Goal: Task Accomplishment & Management: Manage account settings

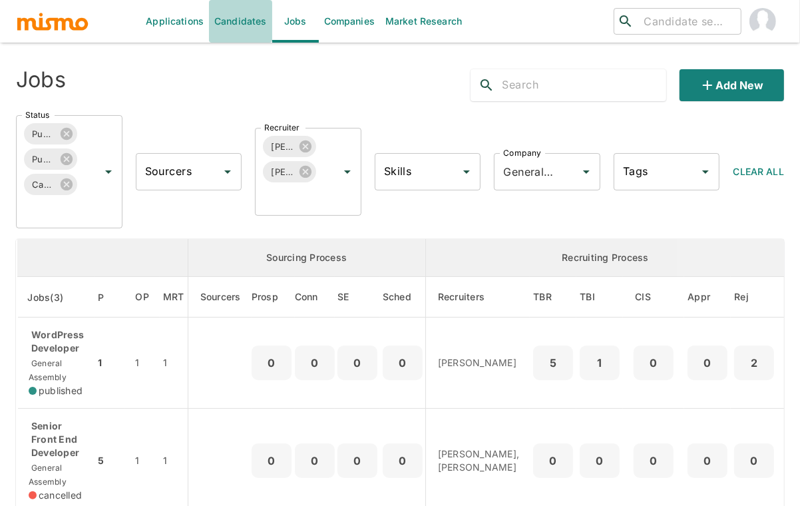
click at [238, 18] on link "Candidates" at bounding box center [240, 21] width 63 height 43
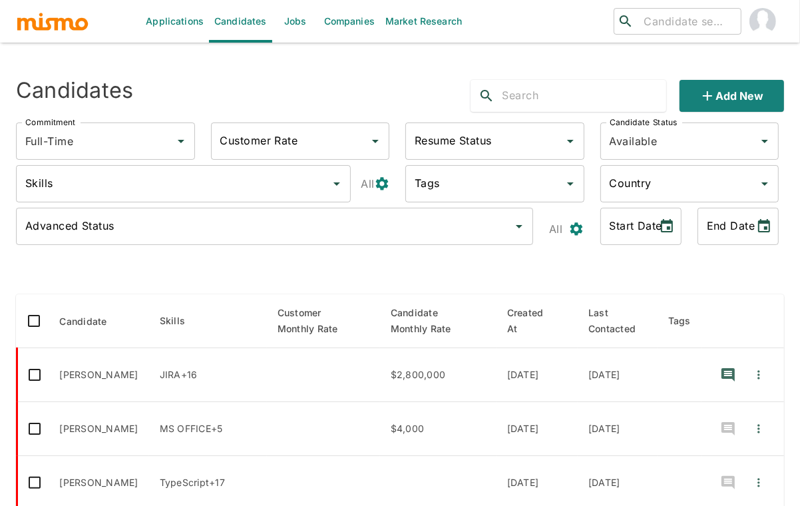
click at [536, 98] on input "text" at bounding box center [584, 95] width 164 height 21
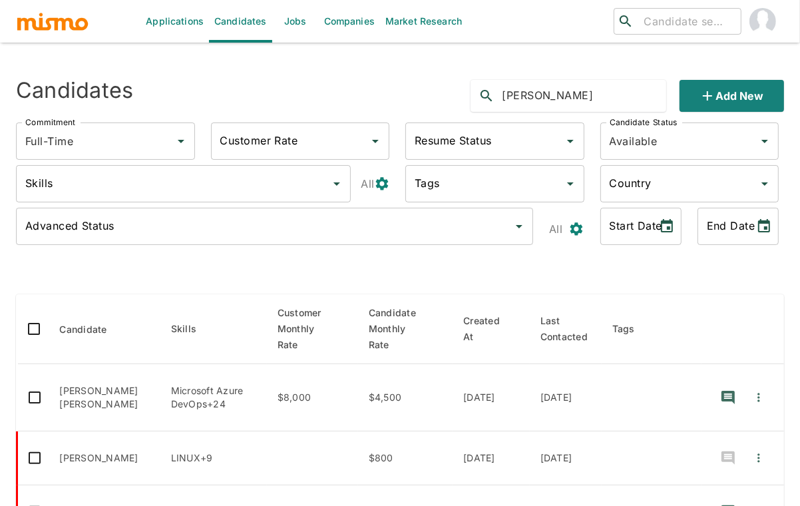
drag, startPoint x: 566, startPoint y: 92, endPoint x: 504, endPoint y: 85, distance: 63.0
click at [504, 85] on input "alexander" at bounding box center [584, 95] width 164 height 21
type input "davi"
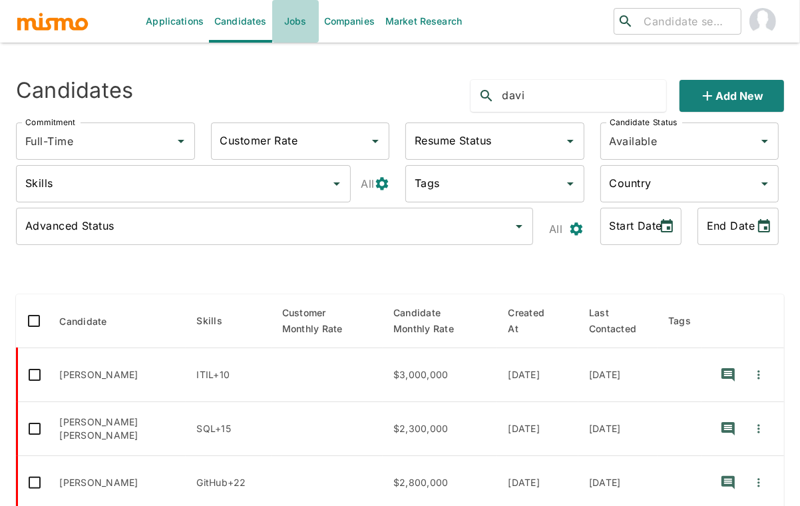
click at [289, 22] on link "Jobs" at bounding box center [295, 21] width 47 height 43
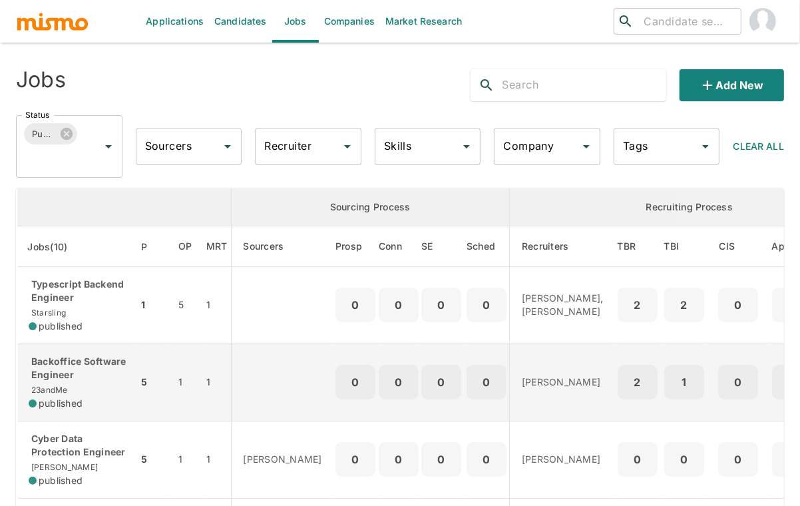
click at [55, 366] on p "Backoffice Software Engineer" at bounding box center [78, 368] width 98 height 27
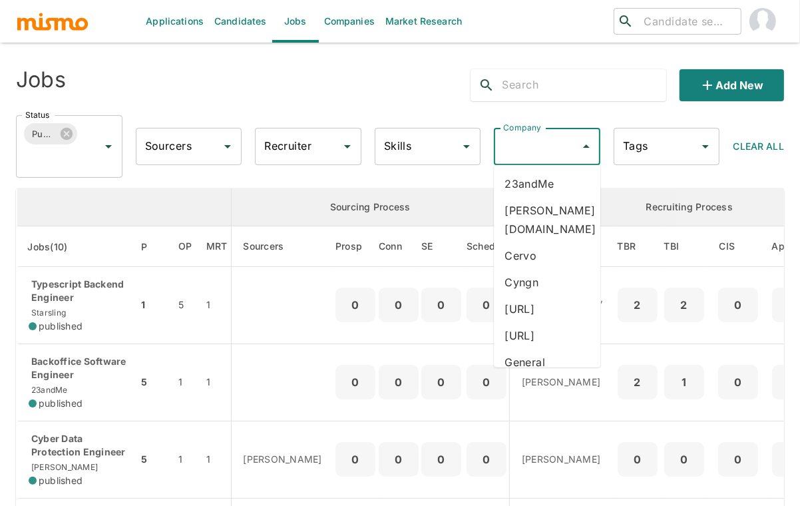
click at [537, 140] on input "Company" at bounding box center [537, 146] width 74 height 25
type input "mi"
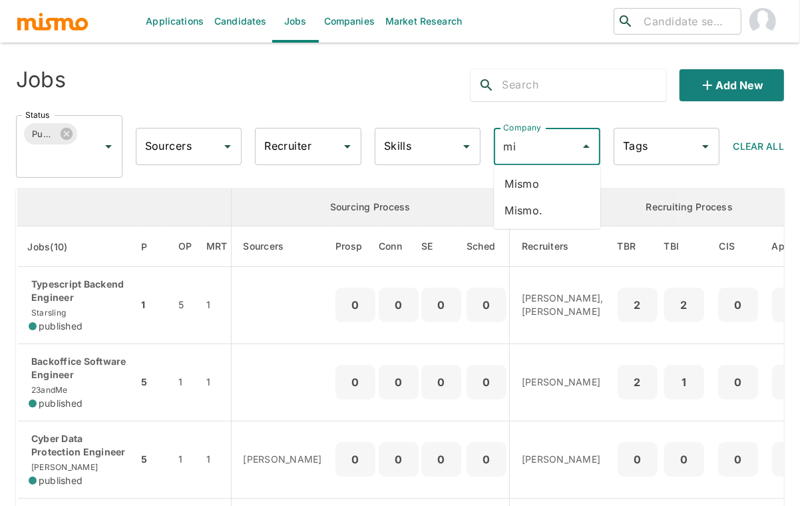
click at [548, 188] on li "Mismo" at bounding box center [547, 183] width 106 height 27
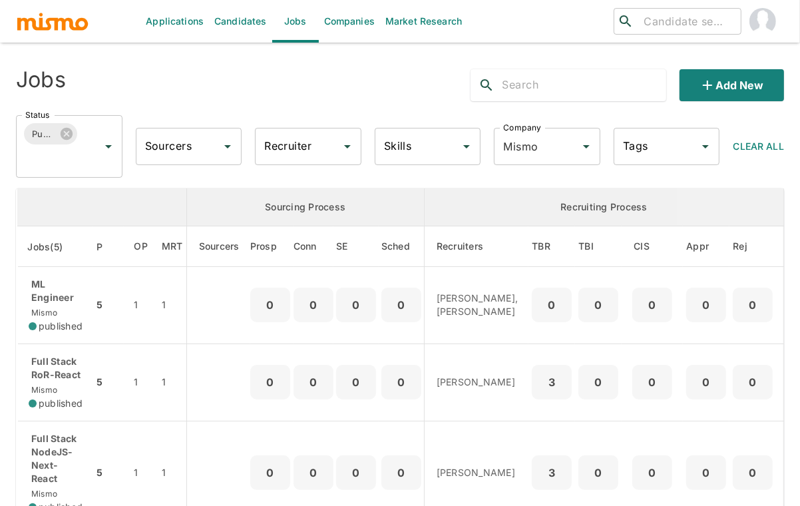
click at [187, 178] on div "Jobs Add new Status Published Status Sourcers Sourcers Recruiter Recruiter Skil…" at bounding box center [400, 481] width 768 height 845
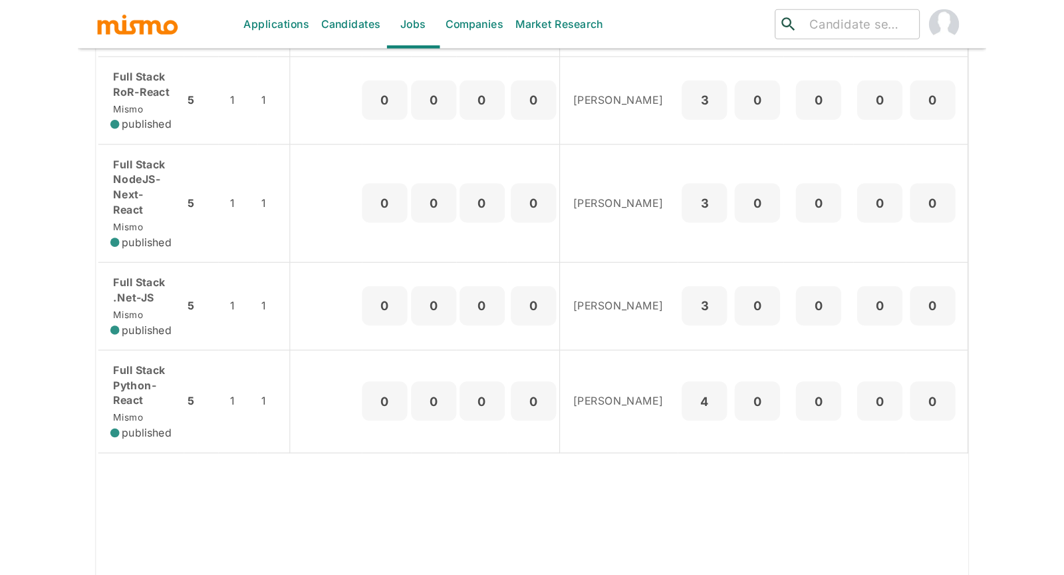
scroll to position [295, 0]
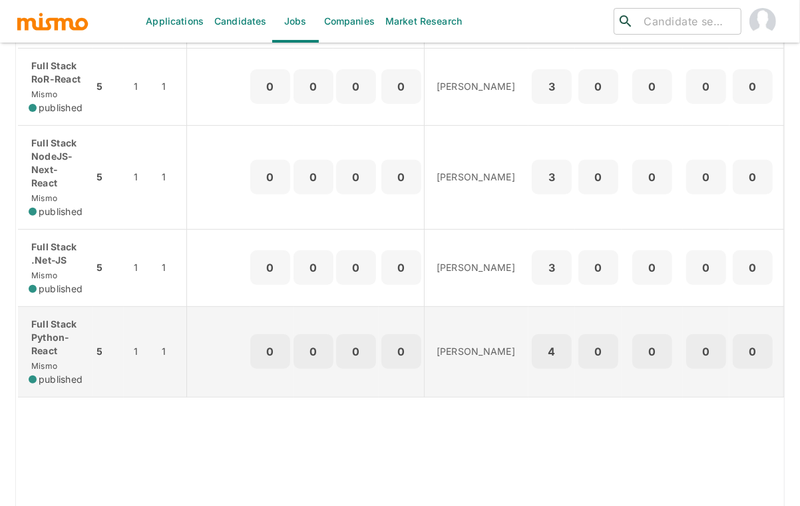
click at [69, 341] on p "Full Stack Python-React" at bounding box center [56, 337] width 54 height 40
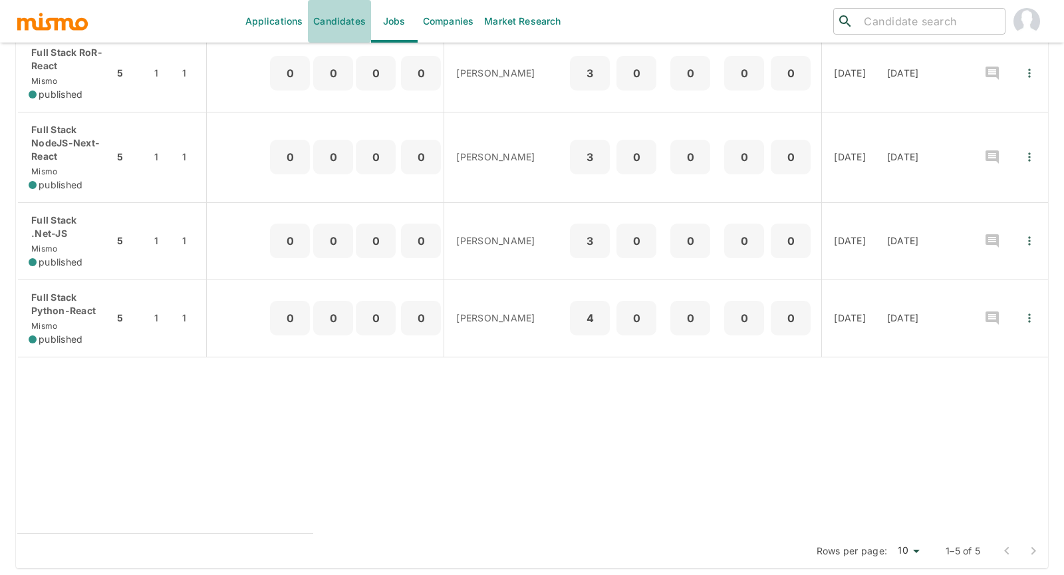
click at [336, 28] on link "Candidates" at bounding box center [339, 21] width 63 height 43
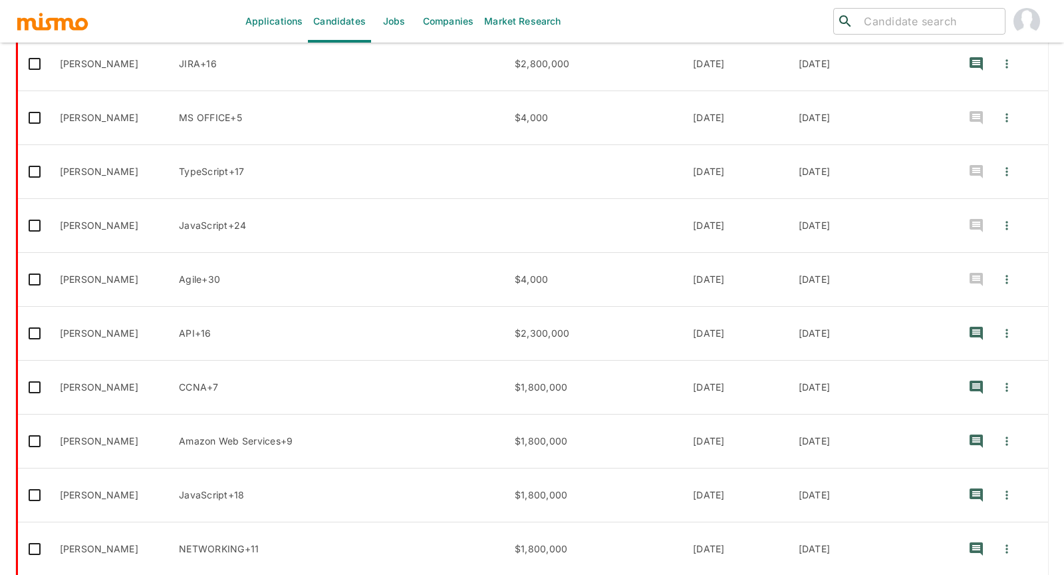
scroll to position [306, 0]
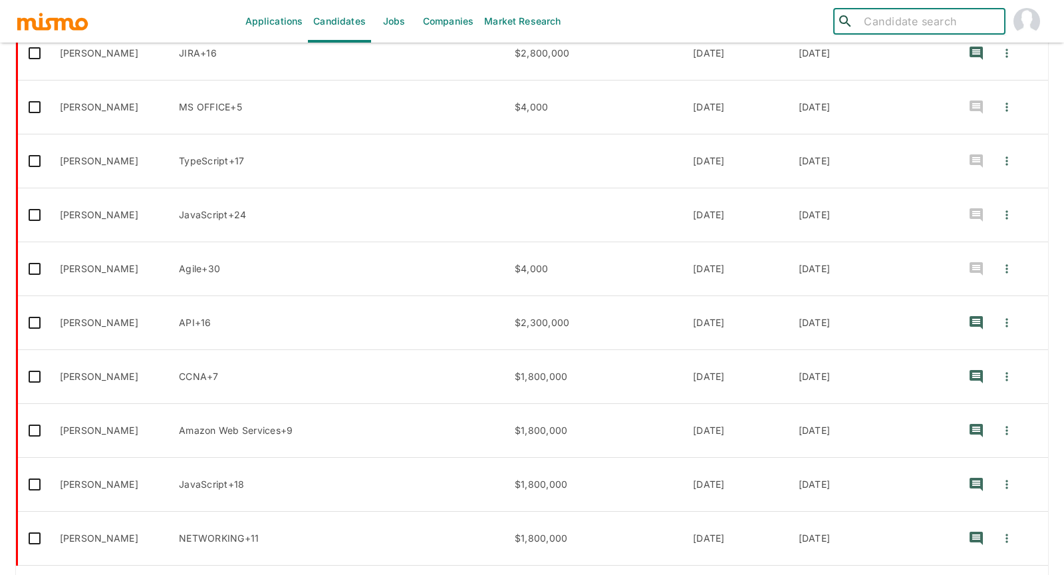
click at [799, 24] on input "search" at bounding box center [929, 21] width 141 height 19
paste input "Galen Coderbyte"
type input "Galen Coderbyte"
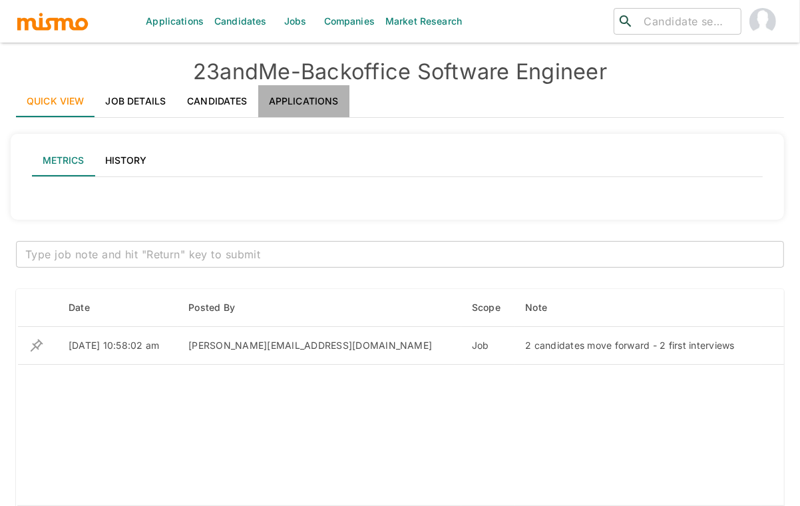
click at [304, 92] on link "Applications" at bounding box center [303, 101] width 91 height 32
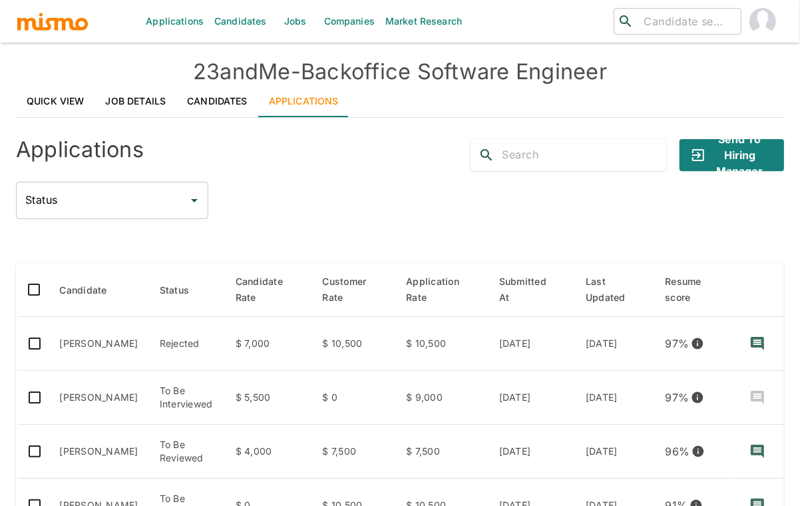
click at [303, 189] on div "Status Status" at bounding box center [400, 200] width 768 height 37
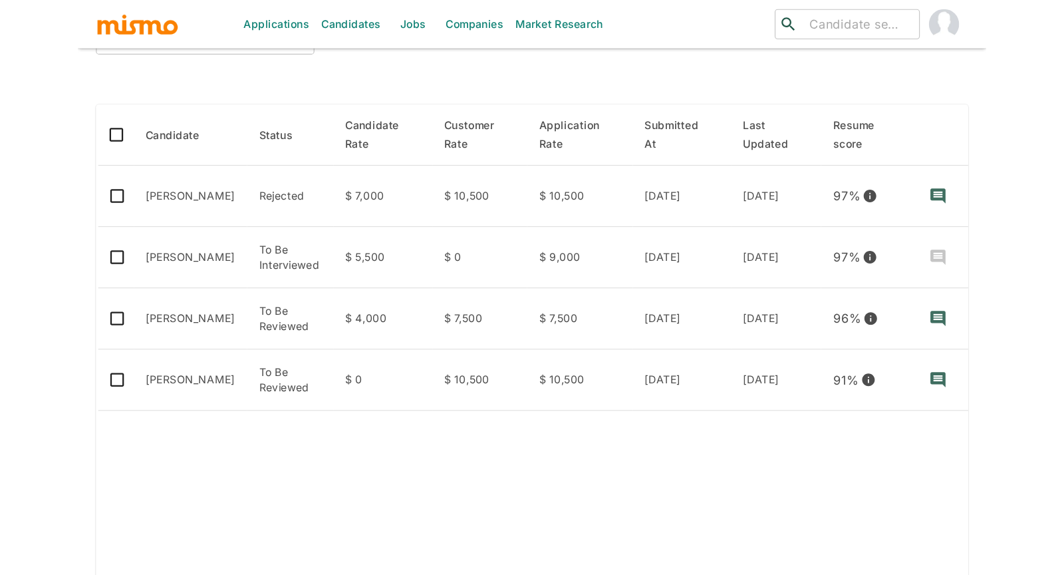
scroll to position [177, 0]
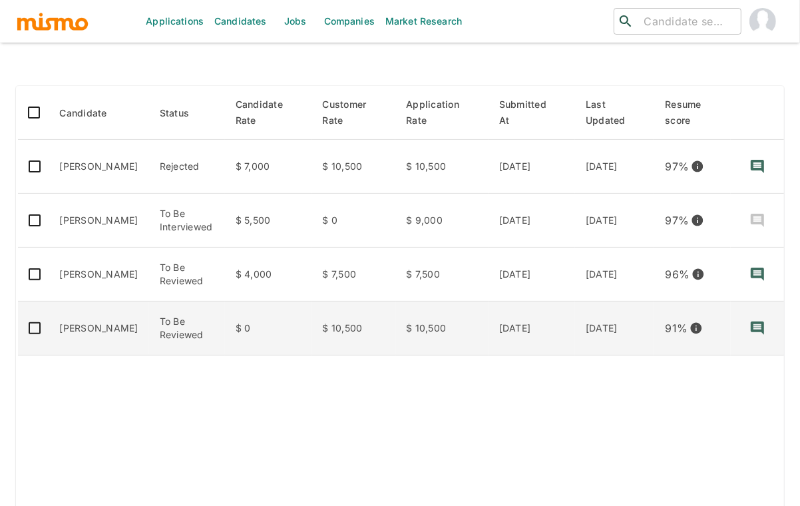
click at [86, 308] on td "Alexander Davila" at bounding box center [99, 328] width 100 height 54
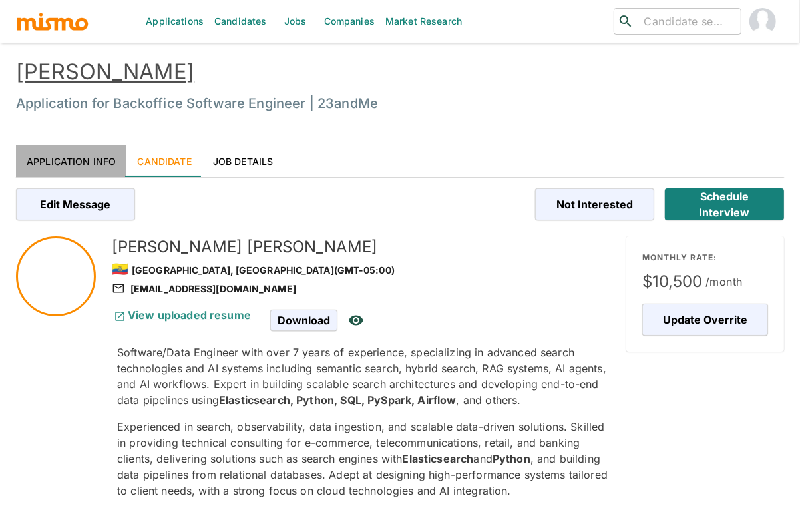
click at [92, 160] on link "Application Info" at bounding box center [71, 161] width 110 height 32
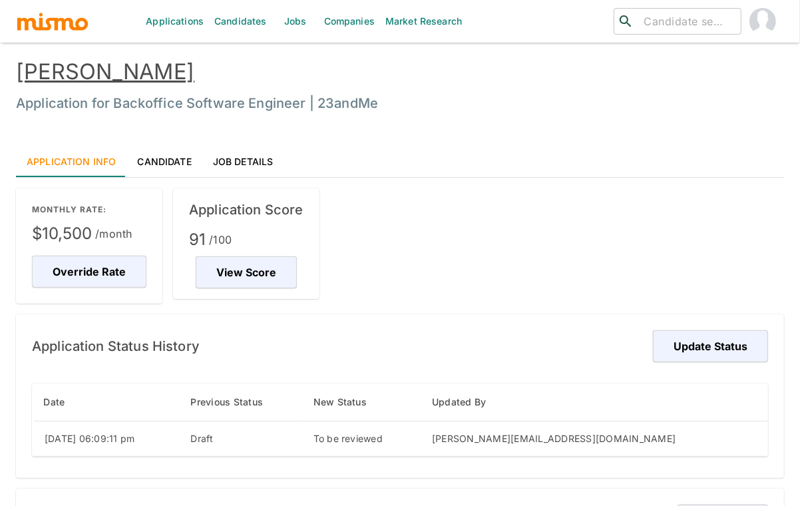
click at [123, 70] on link "Alexander Davila" at bounding box center [105, 72] width 178 height 26
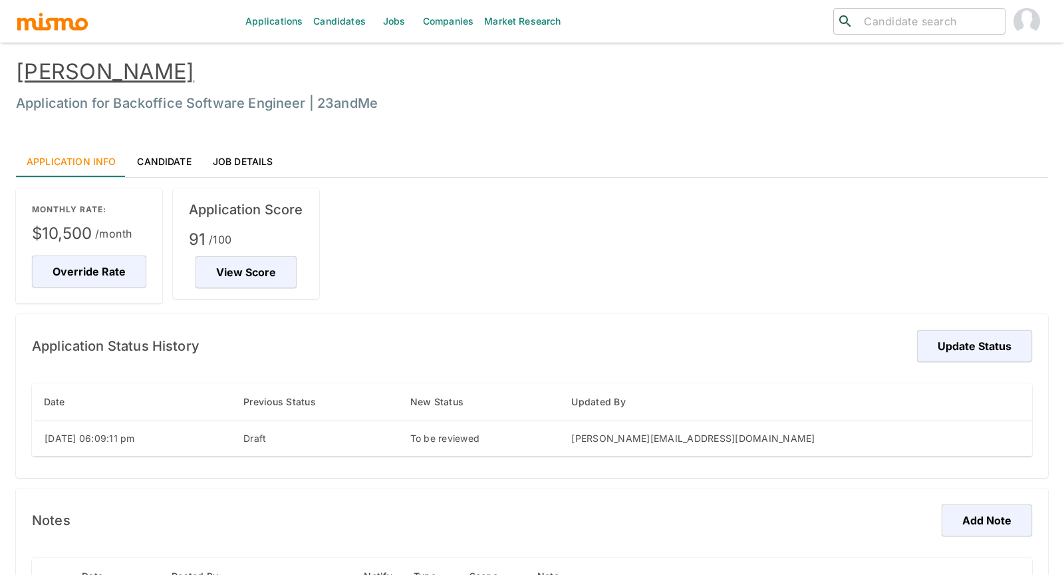
click at [96, 77] on link "Alexander Davila" at bounding box center [105, 72] width 178 height 26
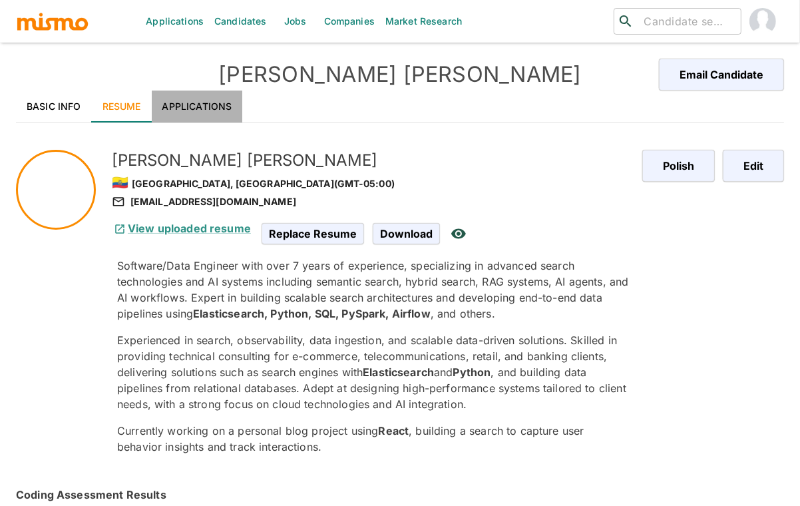
click at [206, 106] on link "Applications" at bounding box center [197, 106] width 91 height 32
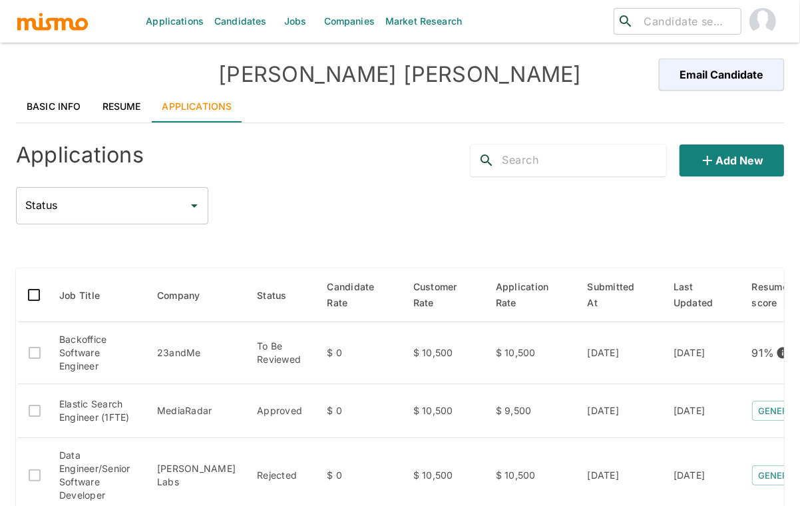
click at [329, 194] on div "Status Status" at bounding box center [400, 205] width 768 height 37
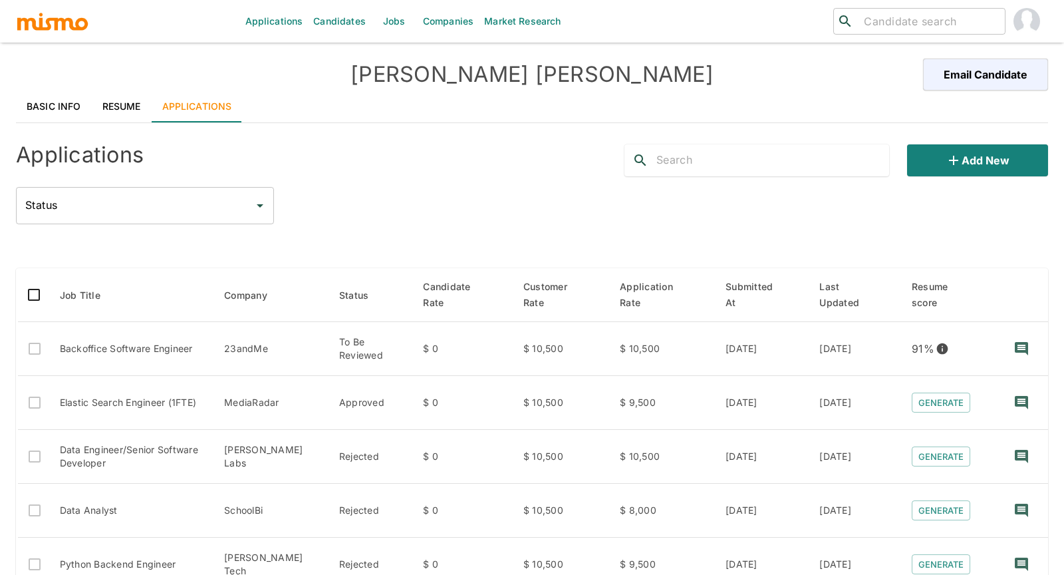
click at [112, 108] on link "Resume" at bounding box center [122, 106] width 60 height 32
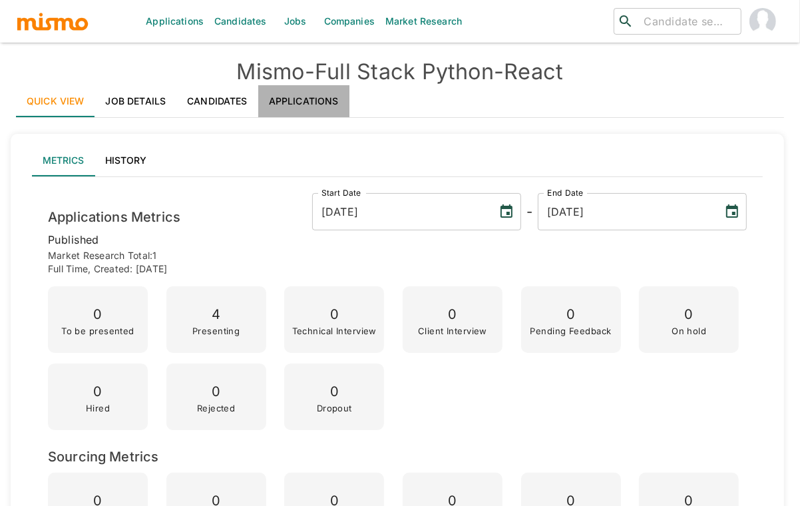
click at [330, 96] on link "Applications" at bounding box center [303, 101] width 91 height 32
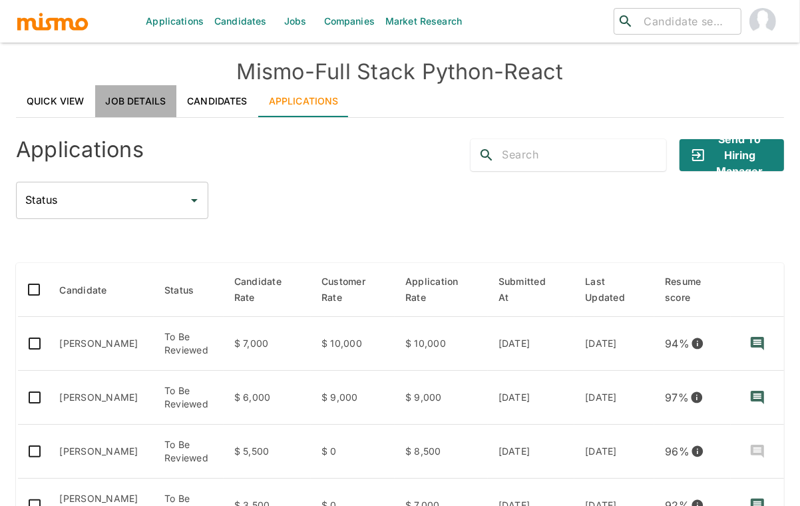
click at [120, 101] on link "Job Details" at bounding box center [136, 101] width 82 height 32
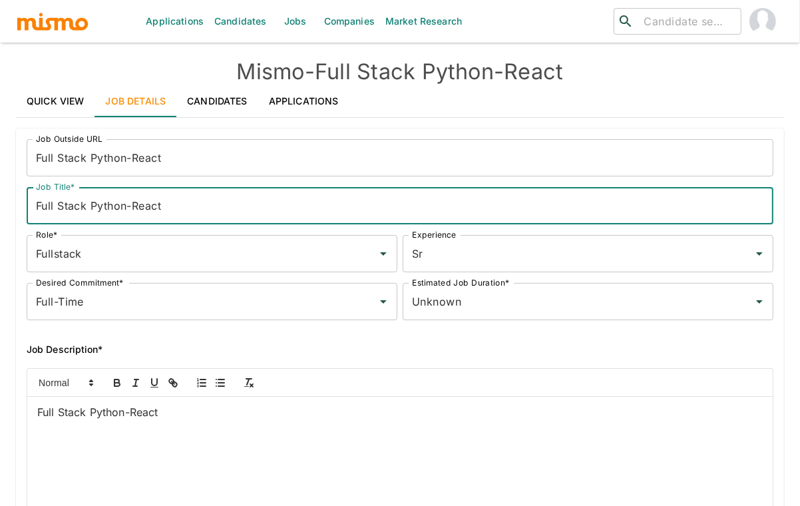
click at [35, 203] on input "Full Stack Python-React" at bounding box center [400, 205] width 746 height 37
type input "Software Engineer - Python"
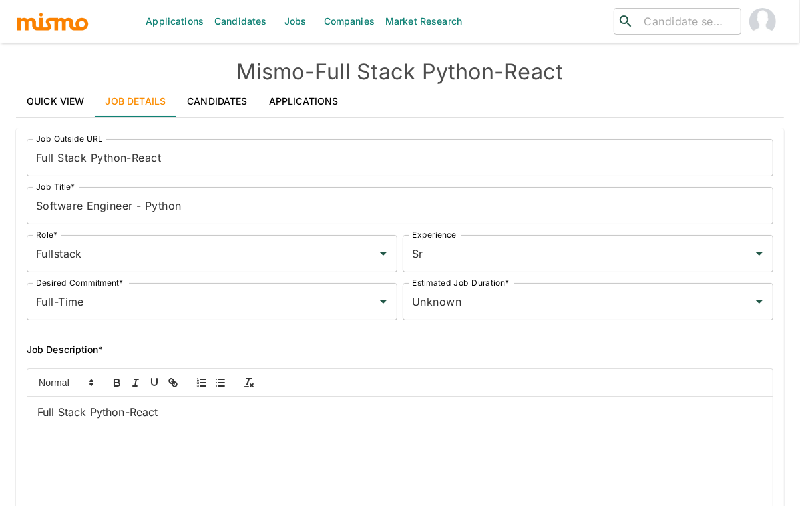
click at [6, 236] on div "Job Outside URL Full Stack Python-React Job Outside URL Job Title* Software Eng…" at bounding box center [394, 379] width 778 height 523
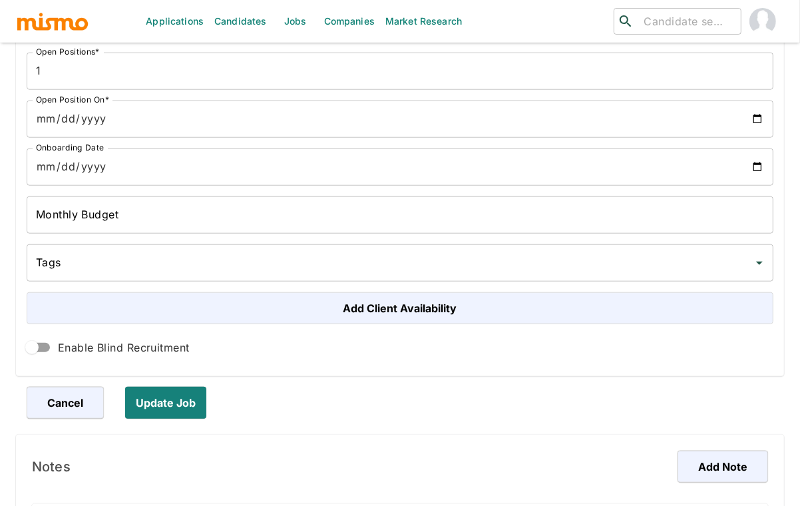
scroll to position [887, 0]
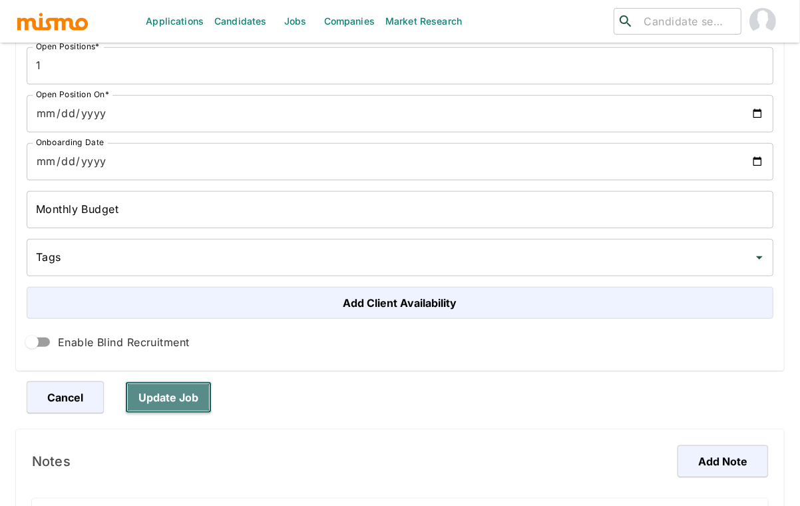
click at [174, 390] on button "Update Job" at bounding box center [168, 397] width 86 height 32
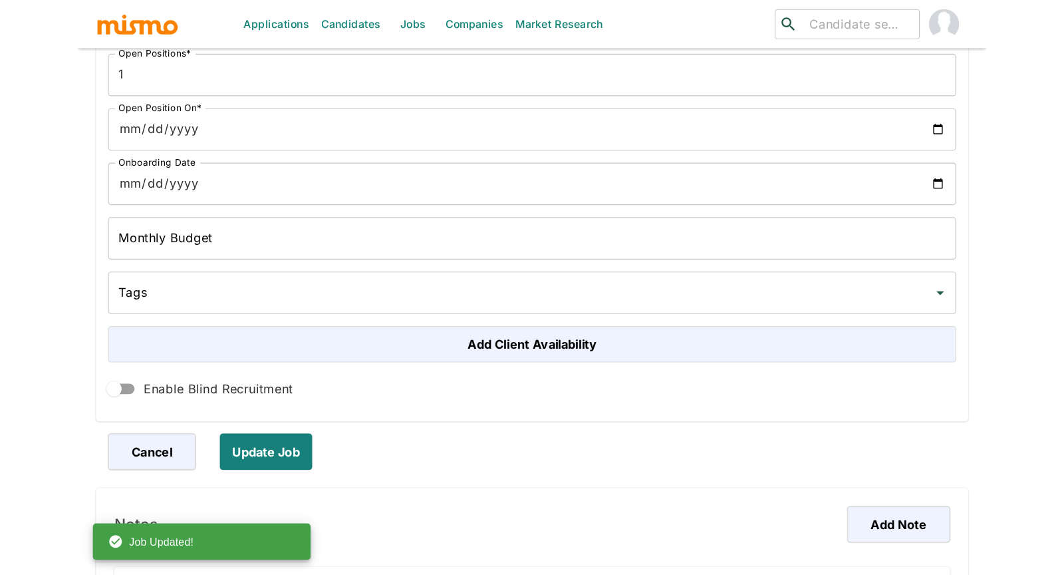
scroll to position [466, 0]
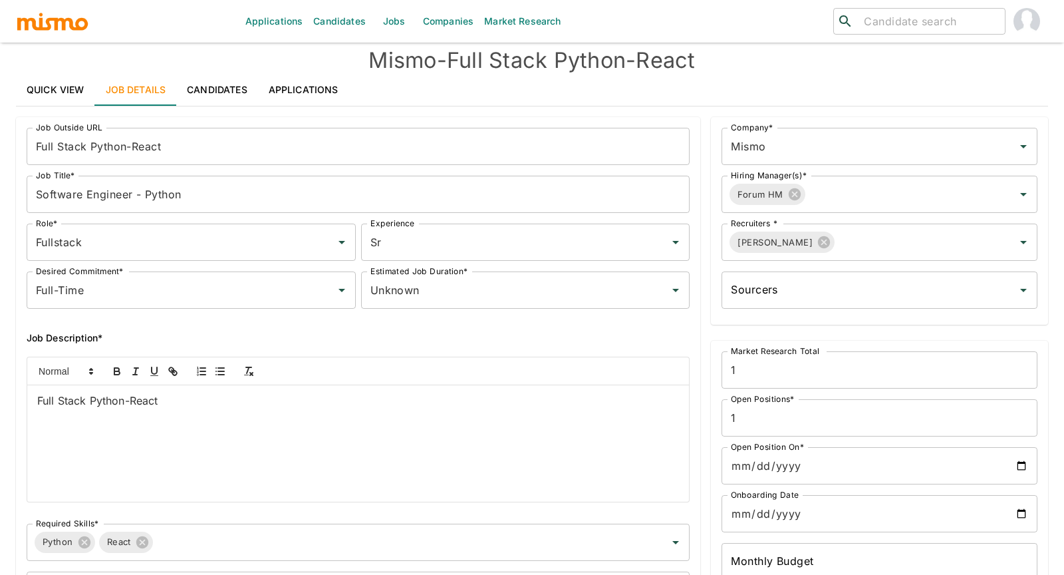
scroll to position [0, 0]
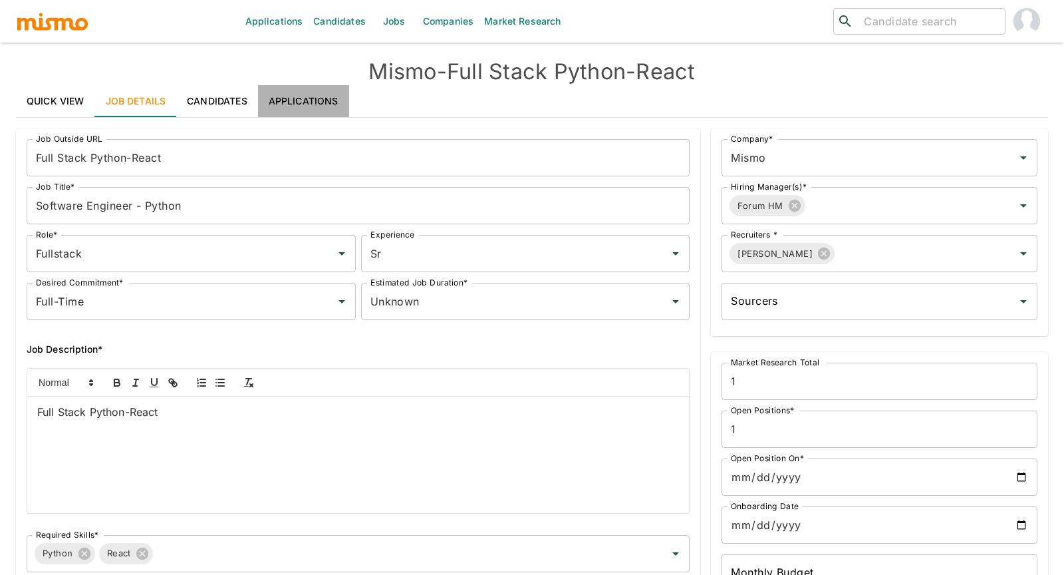
click at [325, 96] on link "Applications" at bounding box center [303, 101] width 91 height 32
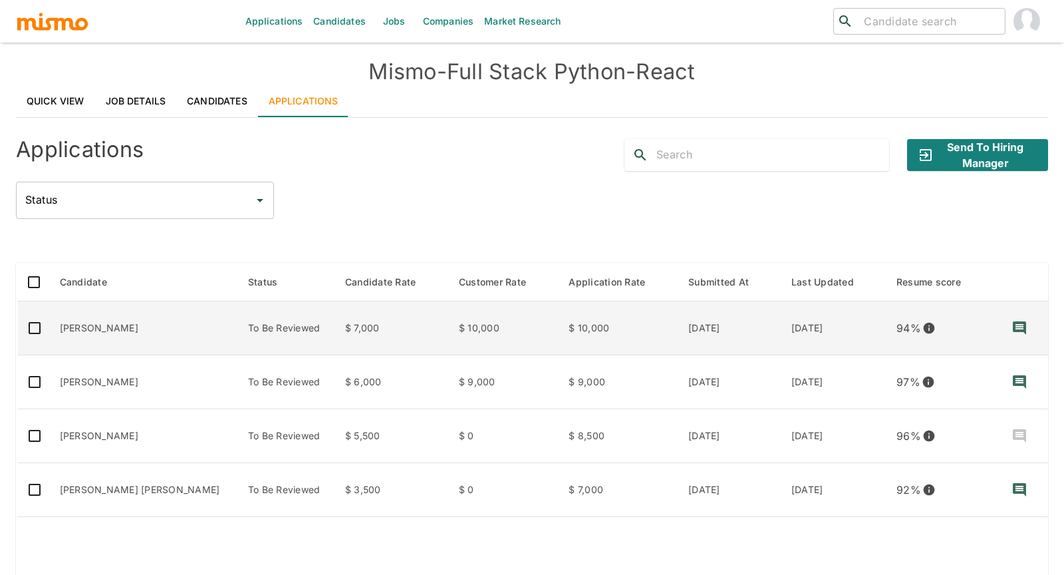
click at [146, 325] on td "[PERSON_NAME]" at bounding box center [143, 328] width 188 height 54
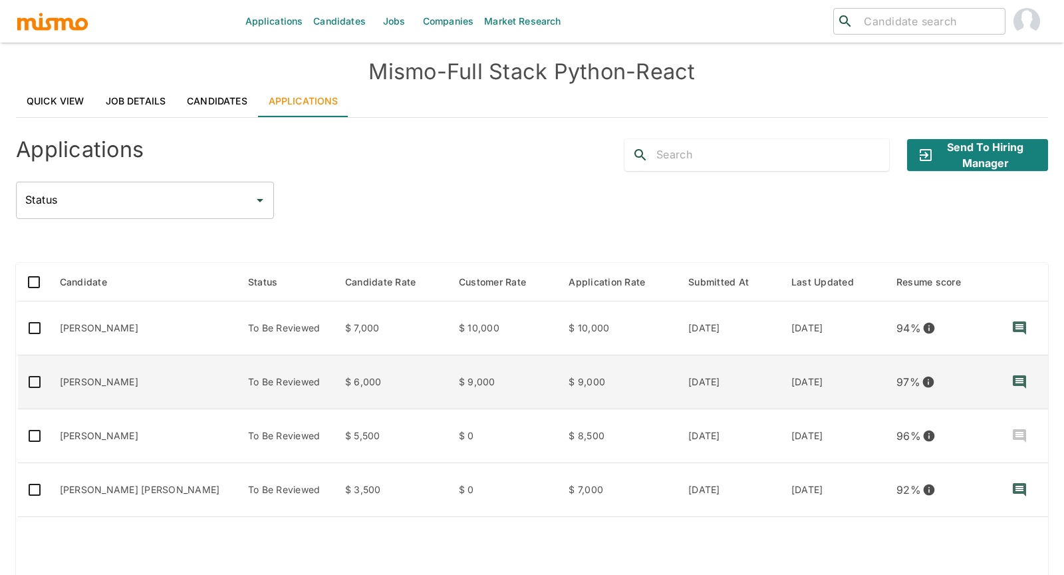
click at [288, 393] on td "To Be Reviewed" at bounding box center [285, 382] width 97 height 54
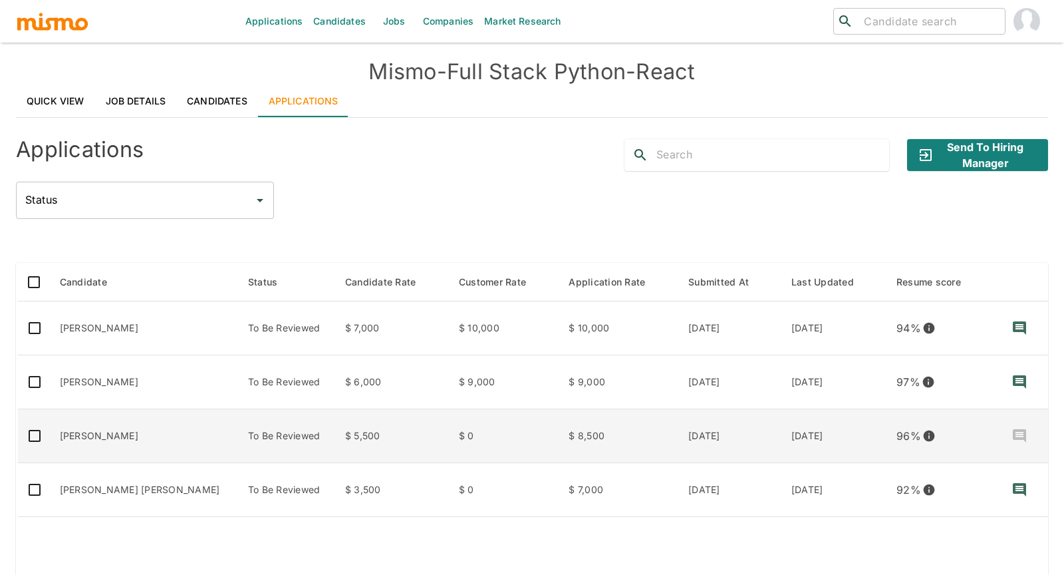
click at [636, 434] on td "$ 8,500" at bounding box center [618, 436] width 120 height 54
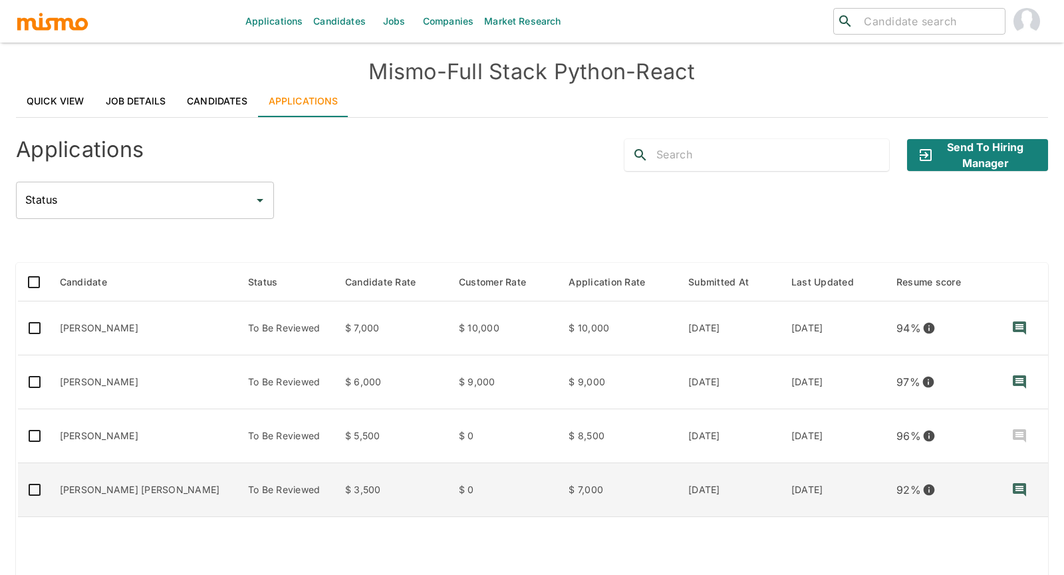
click at [305, 477] on td "To Be Reviewed" at bounding box center [285, 490] width 97 height 54
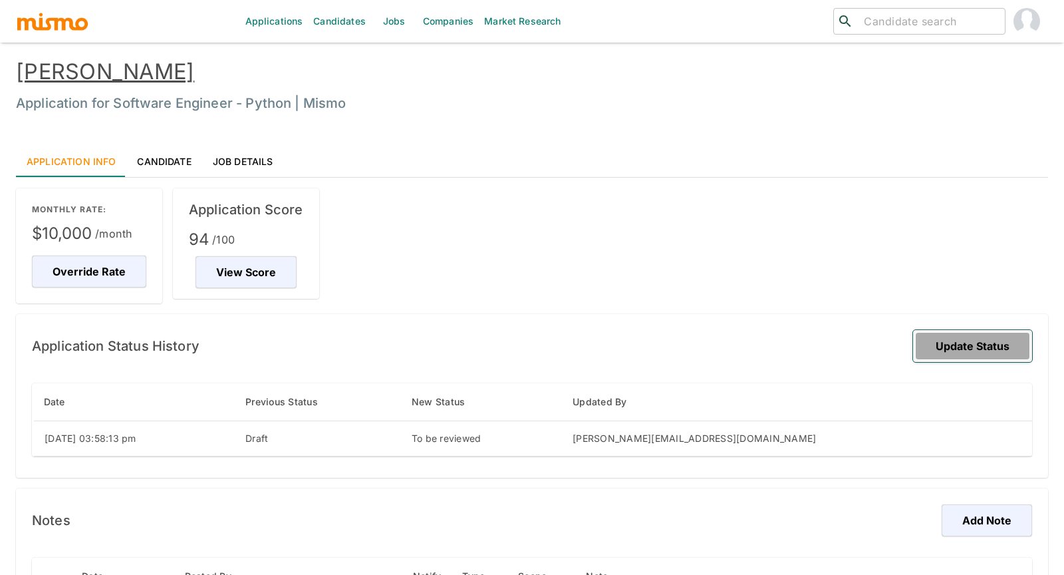
click at [996, 341] on button "Update Status" at bounding box center [972, 346] width 119 height 32
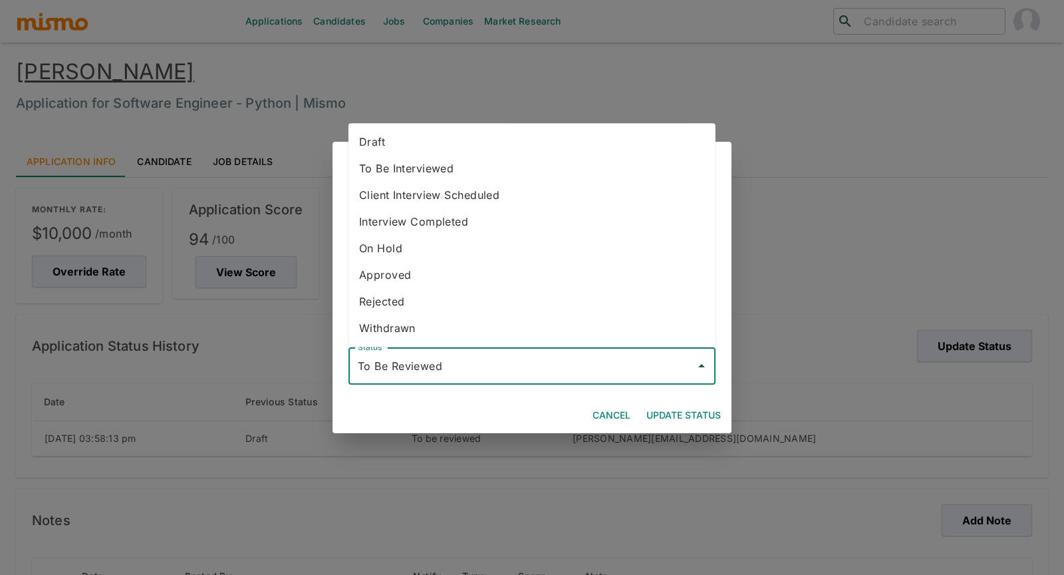
click at [488, 365] on input "To Be Reviewed" at bounding box center [522, 365] width 335 height 25
click at [397, 136] on li "Draft" at bounding box center [532, 141] width 367 height 27
type input "Draft"
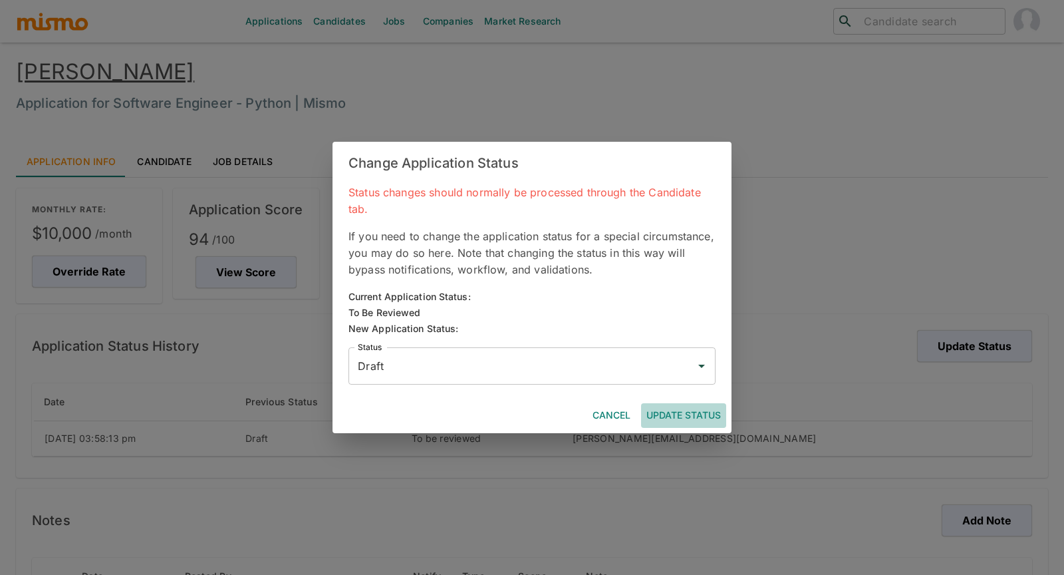
click at [691, 412] on button "Update Status" at bounding box center [683, 415] width 85 height 25
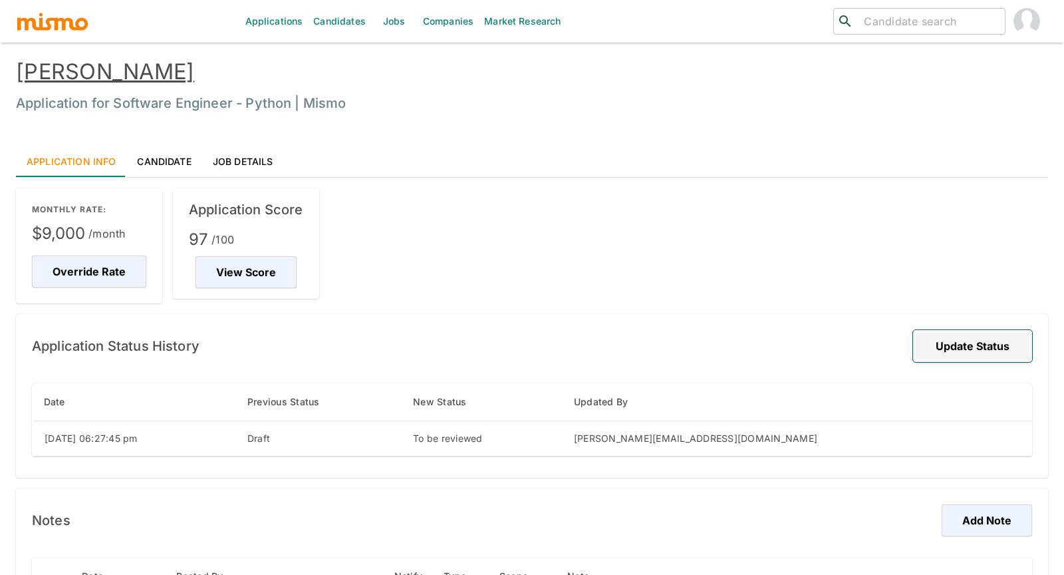
click at [953, 335] on button "Update Status" at bounding box center [972, 346] width 119 height 32
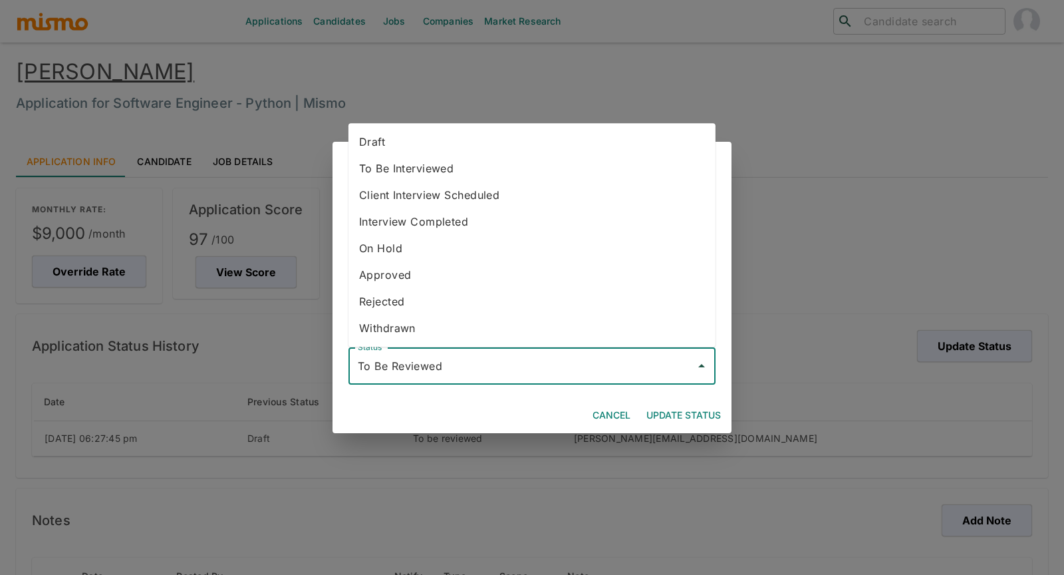
click at [543, 372] on input "To Be Reviewed" at bounding box center [522, 365] width 335 height 25
click at [418, 143] on li "Draft" at bounding box center [532, 141] width 367 height 27
type input "Draft"
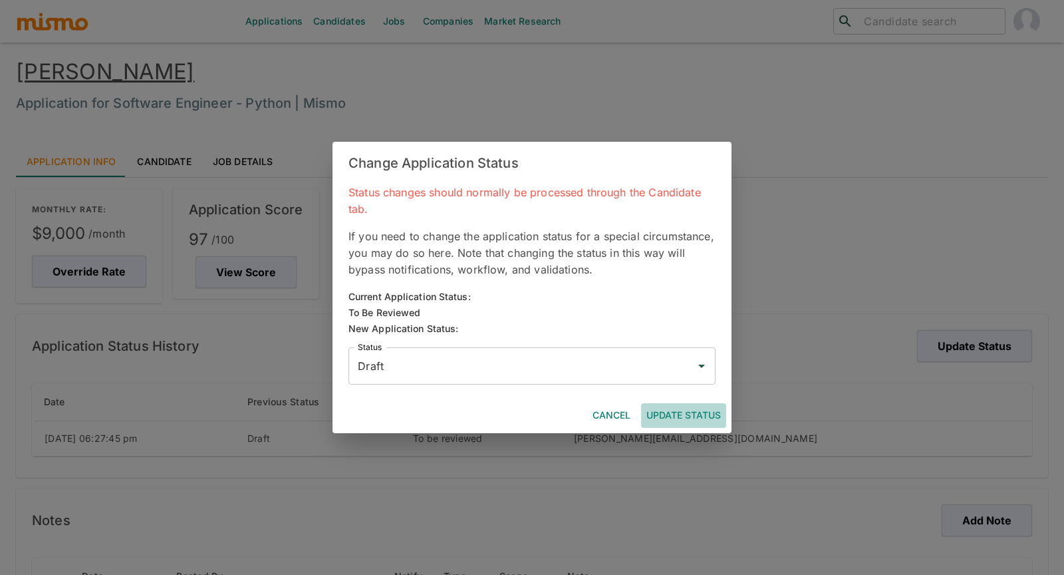
click at [698, 409] on button "Update Status" at bounding box center [683, 415] width 85 height 25
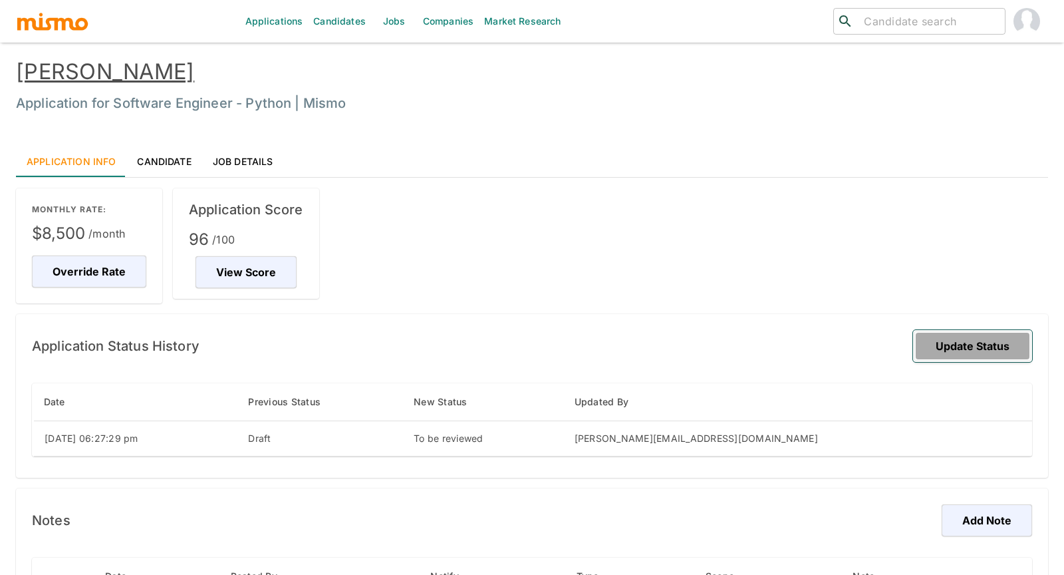
click at [954, 345] on button "Update Status" at bounding box center [972, 346] width 119 height 32
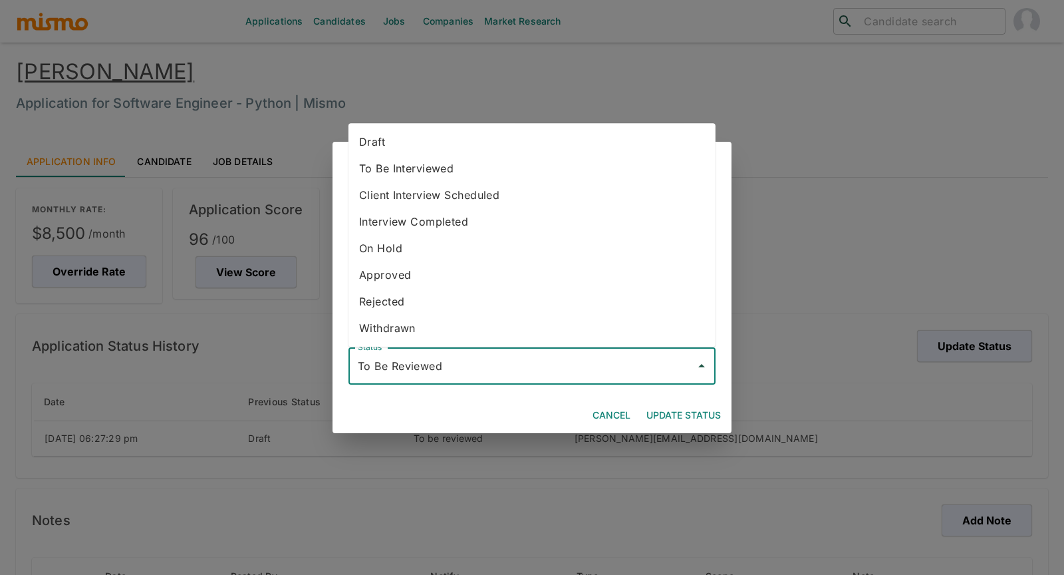
click at [558, 362] on input "To Be Reviewed" at bounding box center [522, 365] width 335 height 25
click at [454, 140] on li "Draft" at bounding box center [532, 141] width 367 height 27
type input "Draft"
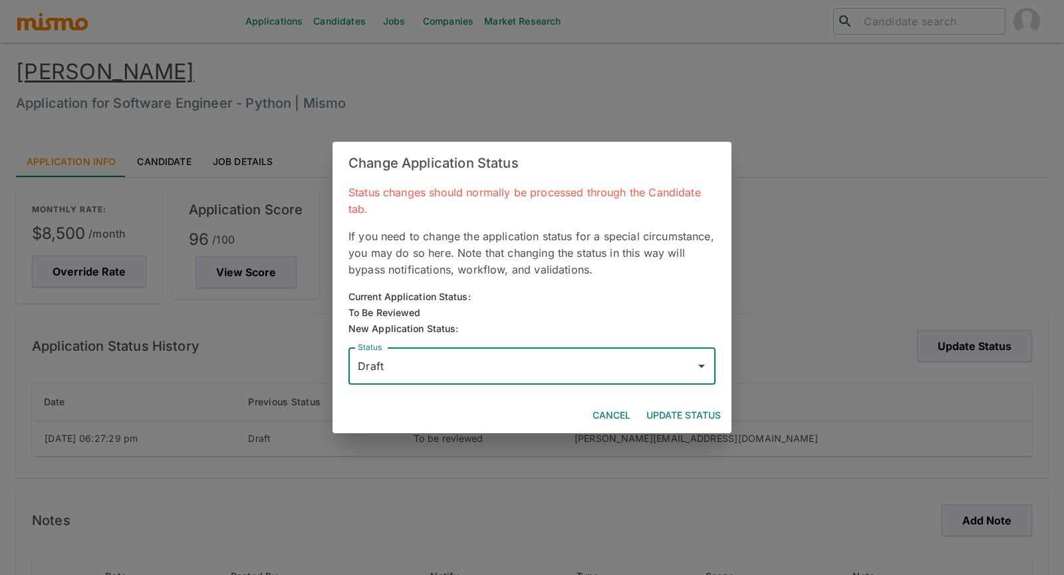
click at [687, 418] on button "Update Status" at bounding box center [683, 415] width 85 height 25
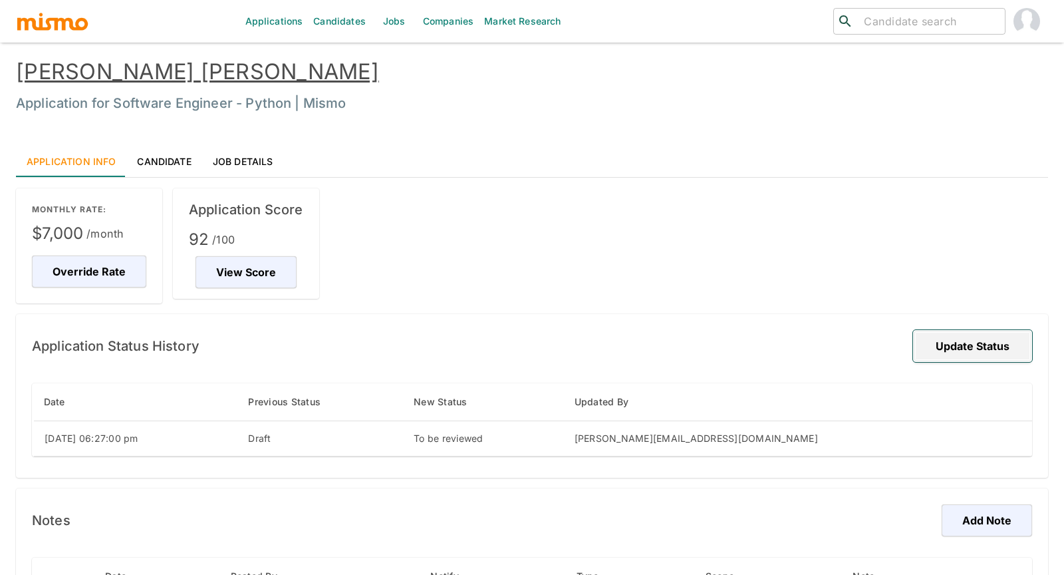
click at [996, 336] on button "Update Status" at bounding box center [972, 346] width 119 height 32
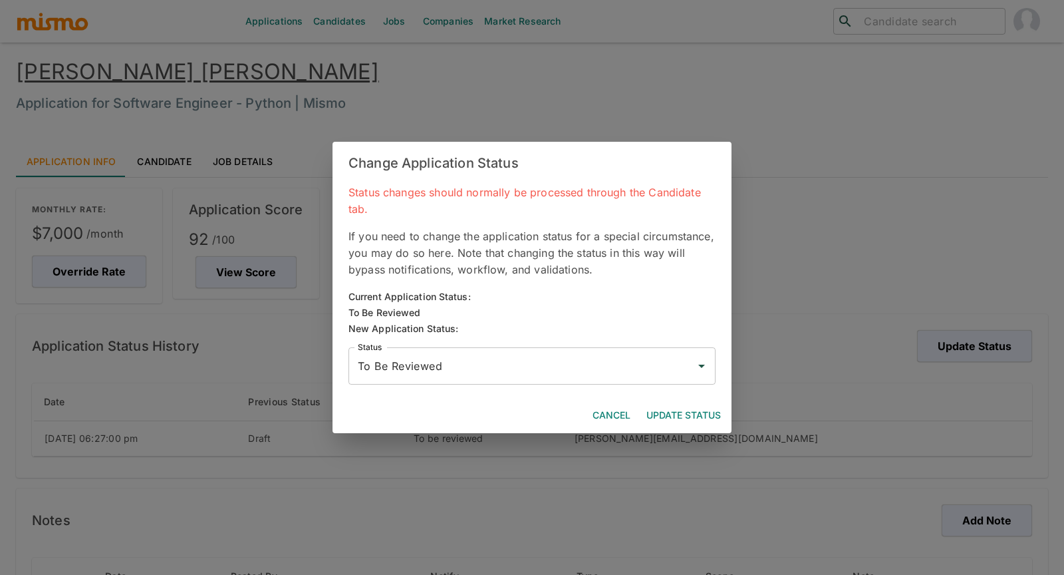
click at [559, 357] on input "To Be Reviewed" at bounding box center [522, 365] width 335 height 25
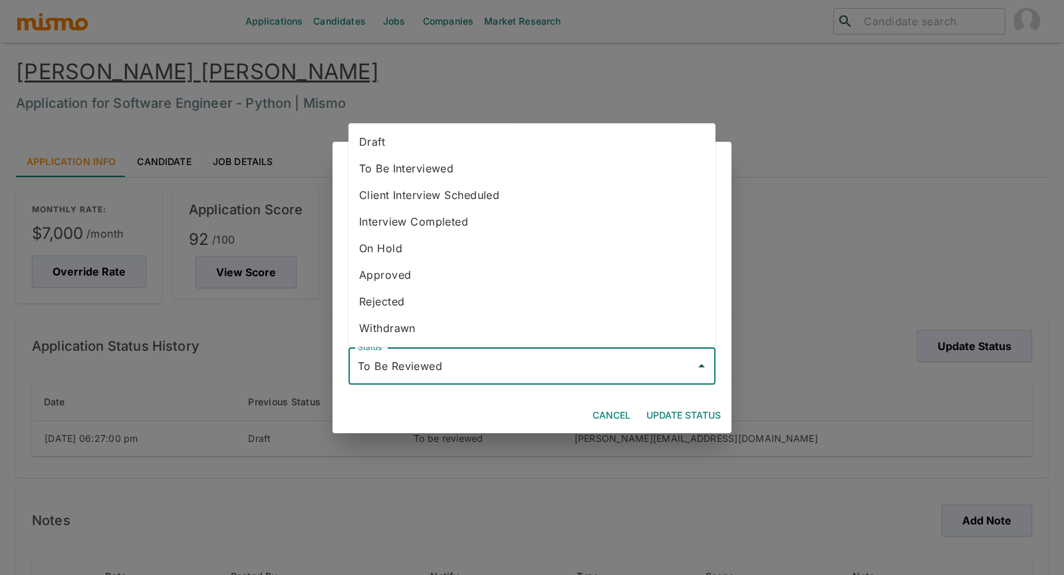
click at [416, 140] on li "Draft" at bounding box center [532, 141] width 367 height 27
type input "Draft"
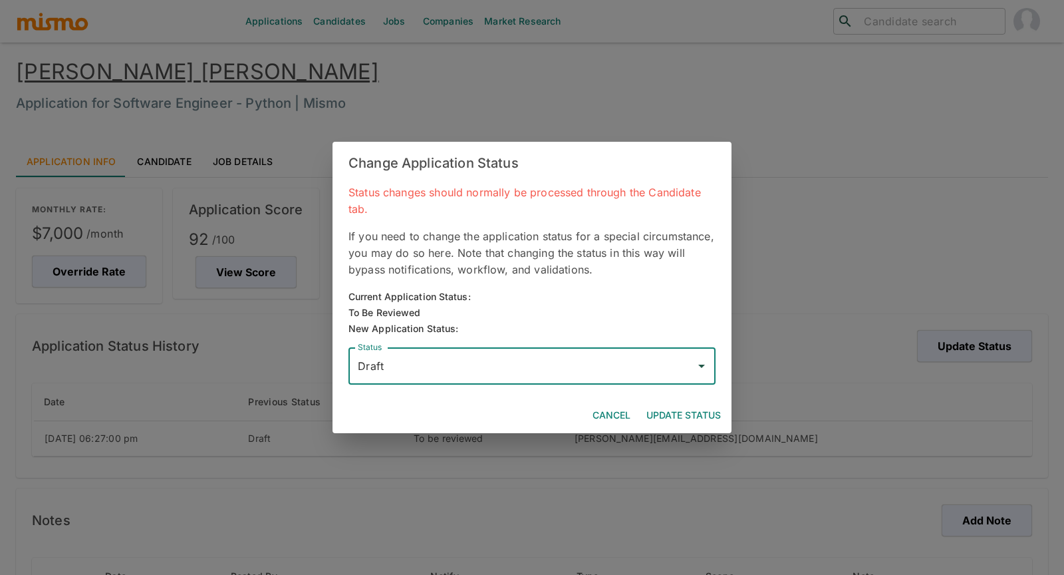
click at [680, 407] on button "Update Status" at bounding box center [683, 415] width 85 height 25
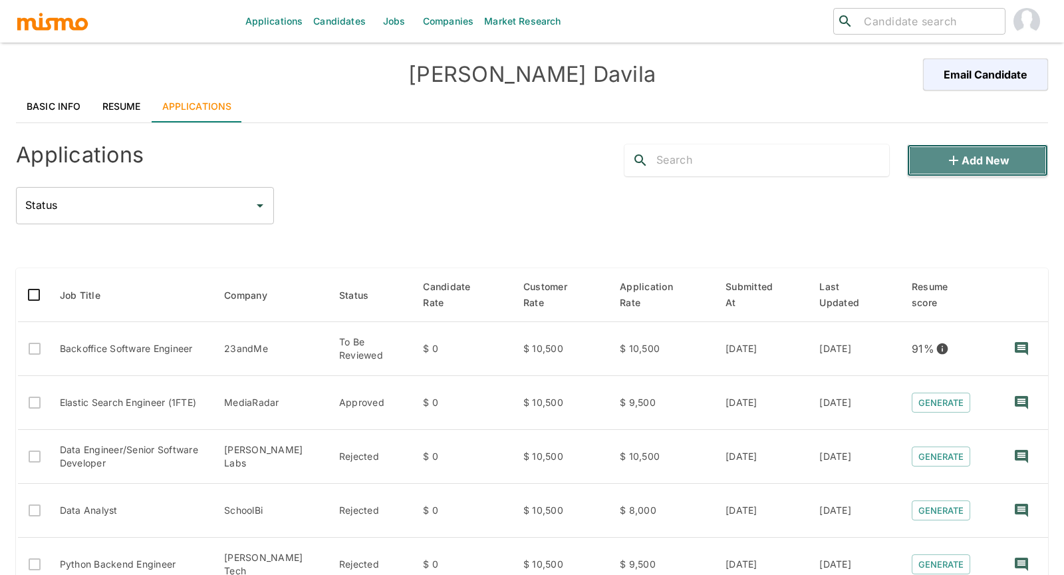
click at [978, 165] on button "Add new" at bounding box center [977, 160] width 141 height 32
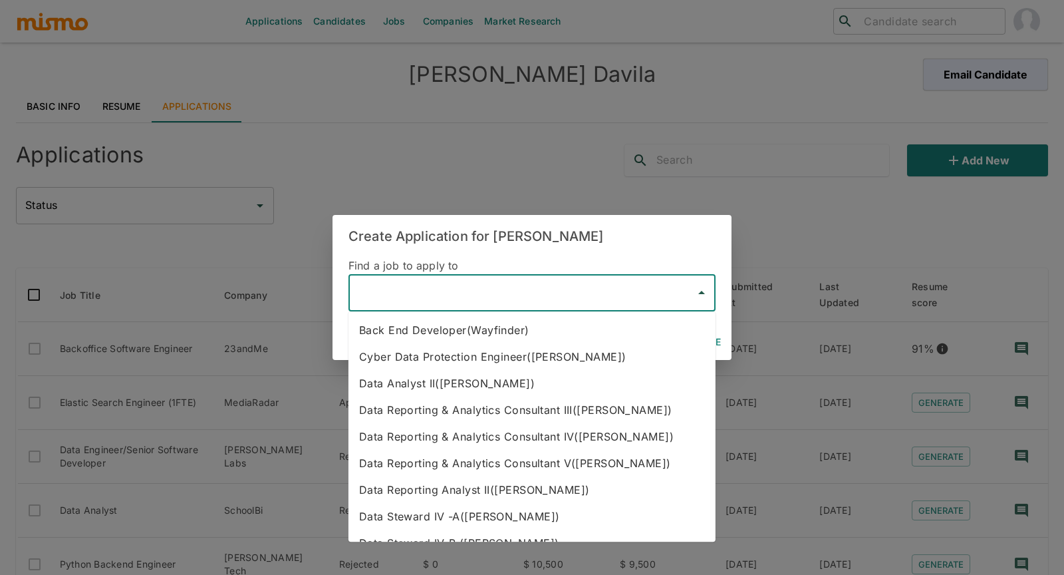
click at [485, 292] on input "text" at bounding box center [522, 292] width 335 height 25
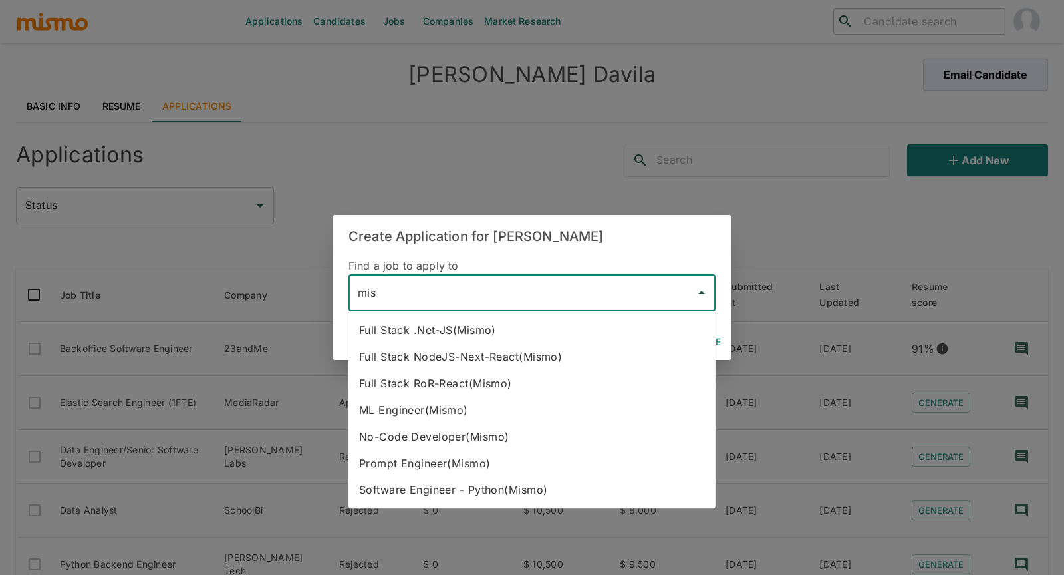
click at [510, 491] on li "Software Engineer - Python(Mismo)" at bounding box center [532, 489] width 367 height 27
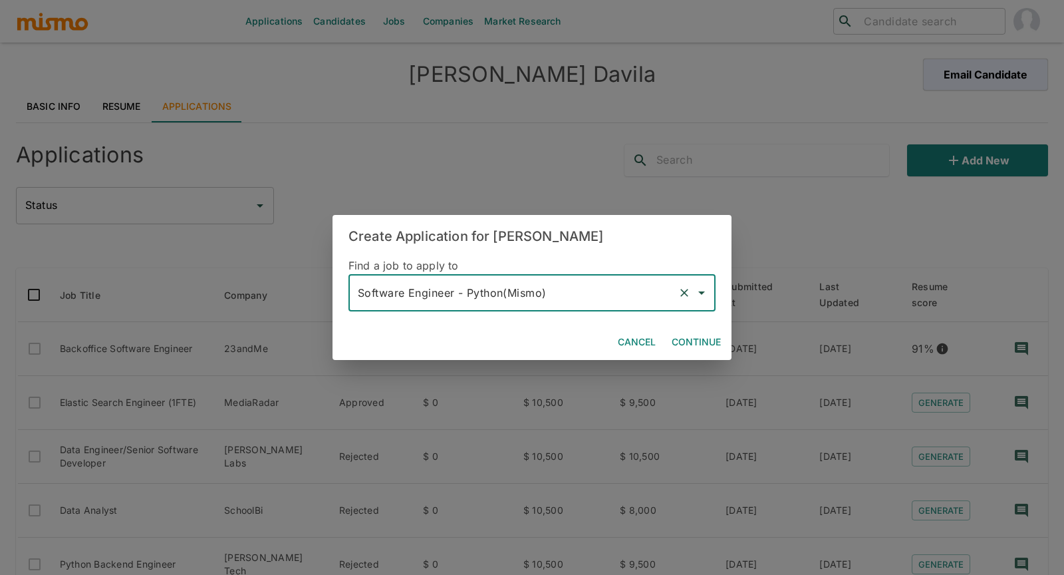
type input "Software Engineer - Python(Mismo)"
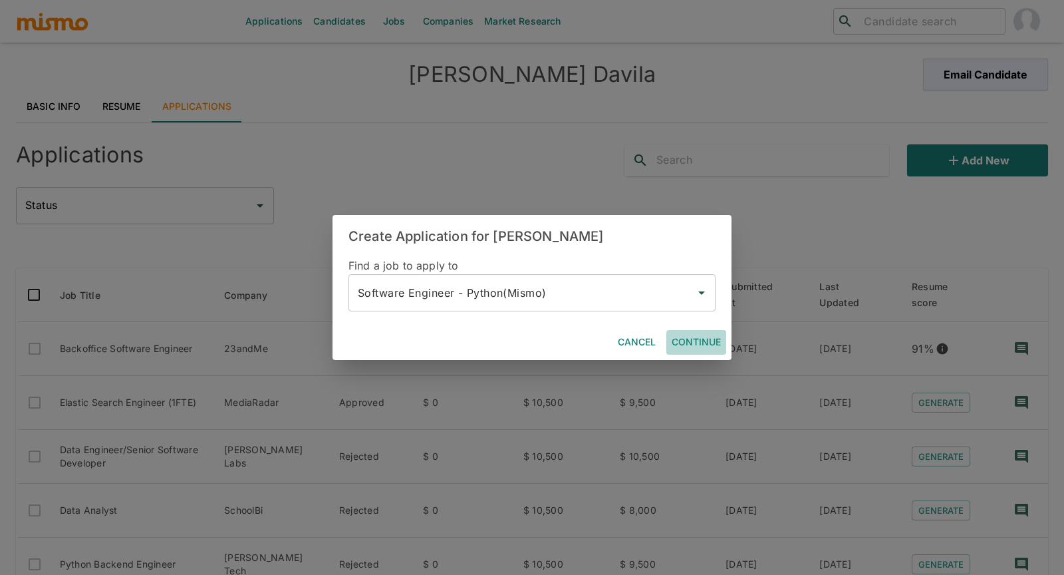
click at [710, 343] on button "Continue" at bounding box center [696, 342] width 60 height 25
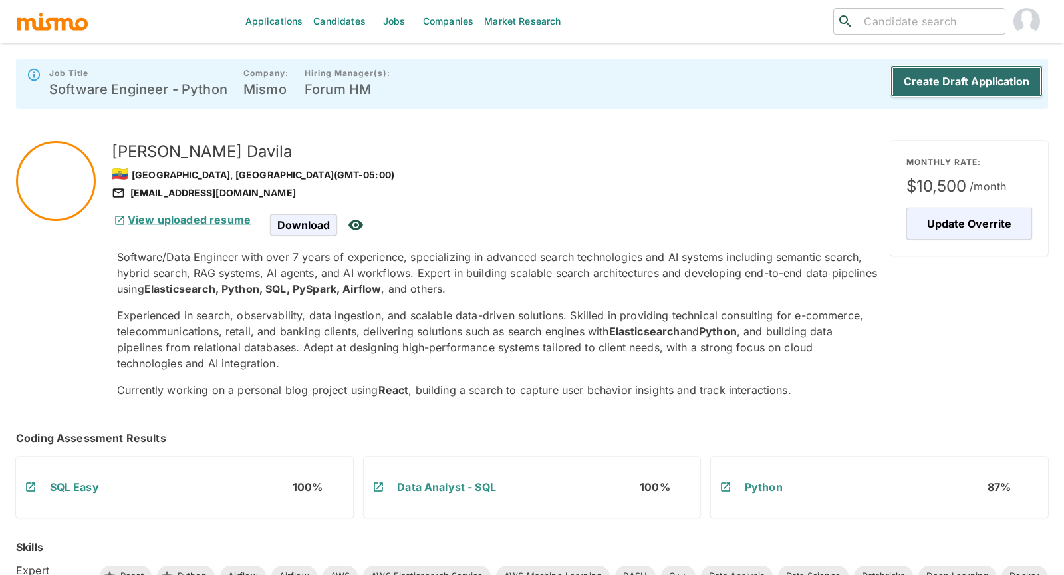
click at [1002, 83] on button "Create Draft Application" at bounding box center [967, 81] width 152 height 32
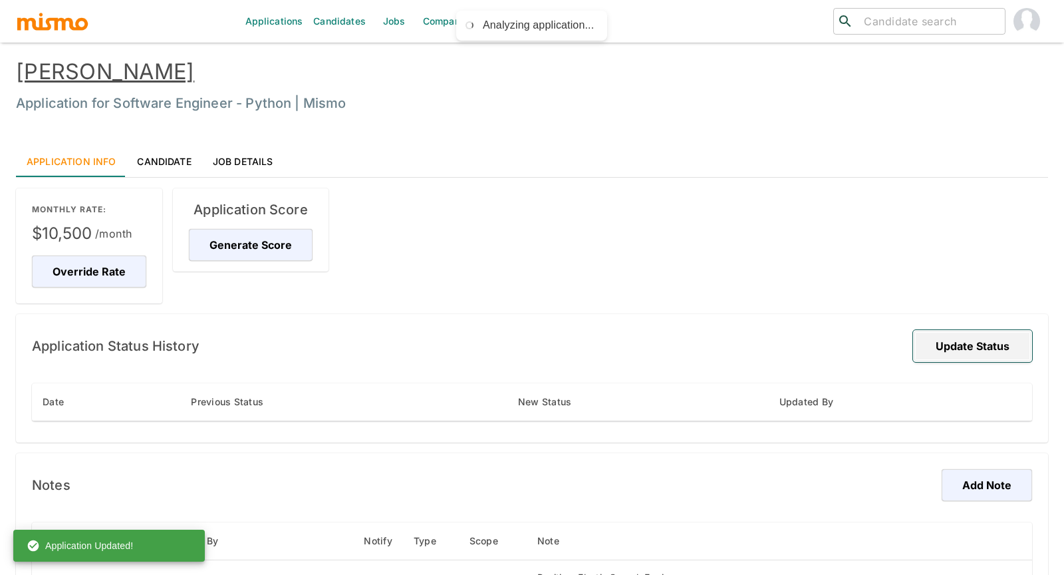
click at [987, 347] on button "Update Status" at bounding box center [972, 346] width 119 height 32
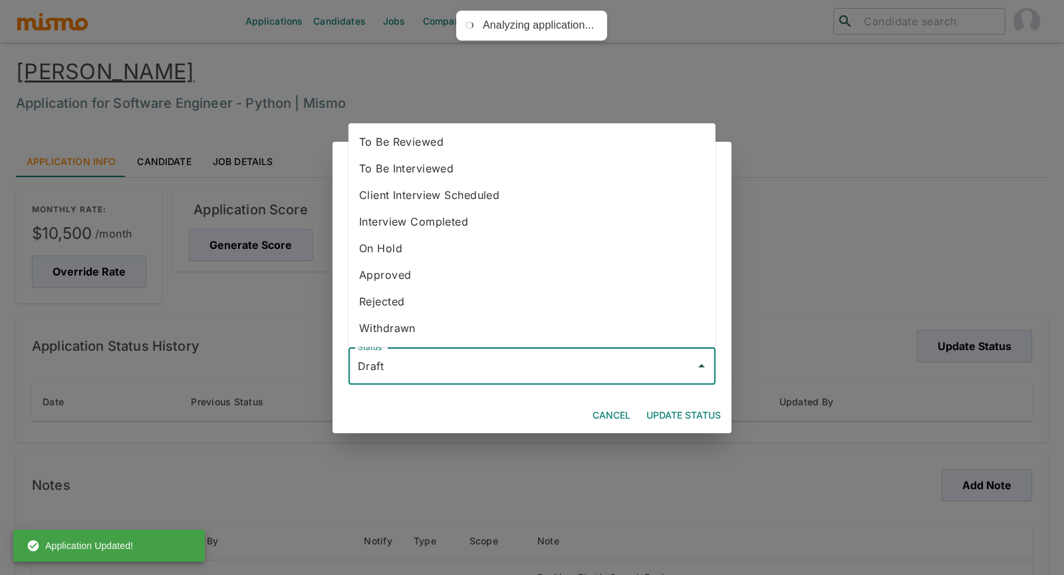
click at [503, 371] on input "Draft" at bounding box center [522, 365] width 335 height 25
click at [487, 137] on li "To Be Reviewed" at bounding box center [532, 141] width 367 height 27
type input "To Be Reviewed"
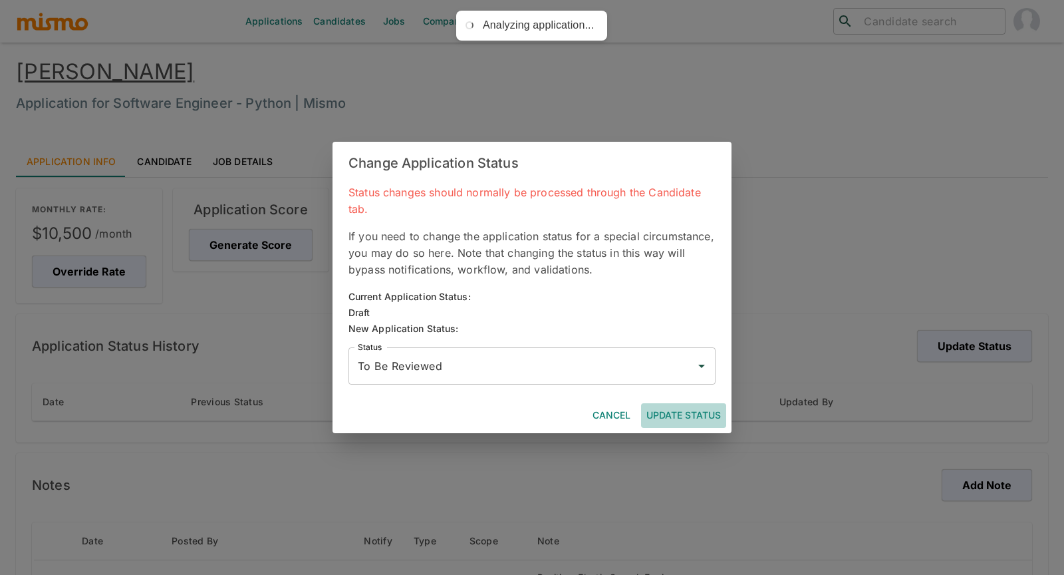
click at [682, 410] on button "Update Status" at bounding box center [683, 415] width 85 height 25
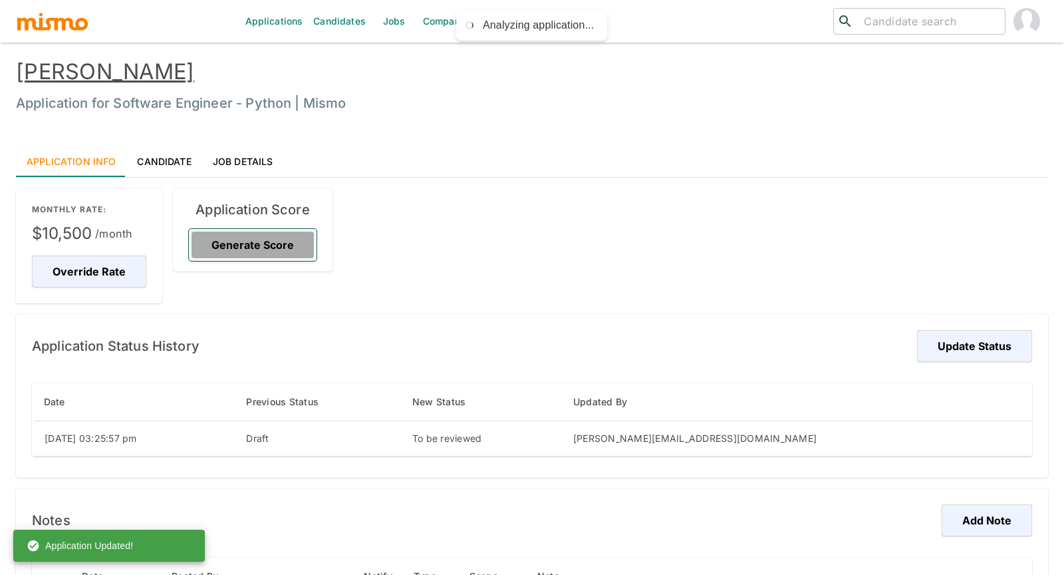
click at [253, 233] on button "Generate Score" at bounding box center [253, 245] width 128 height 32
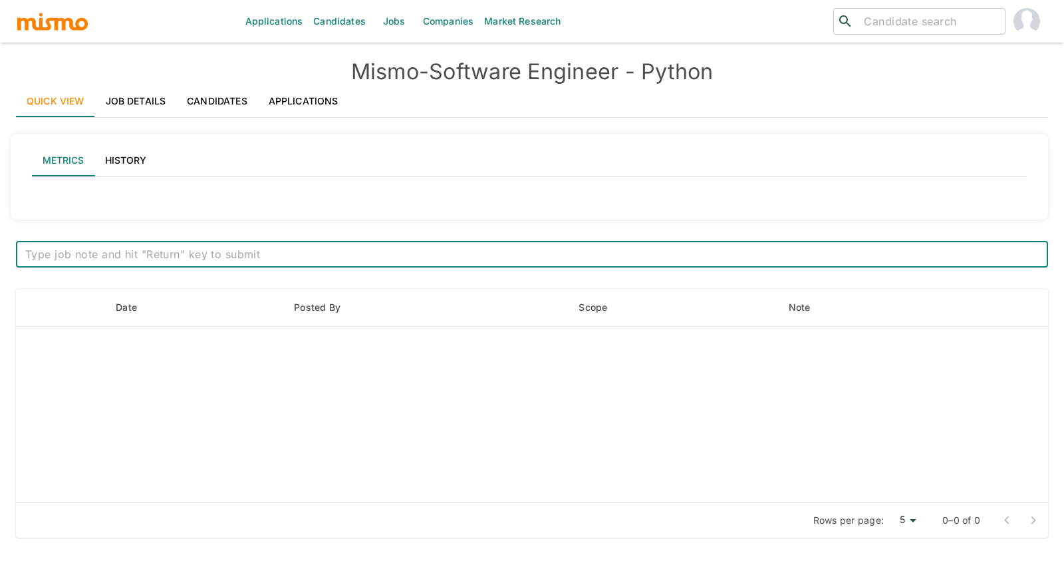
click at [303, 97] on link "Applications" at bounding box center [303, 101] width 91 height 32
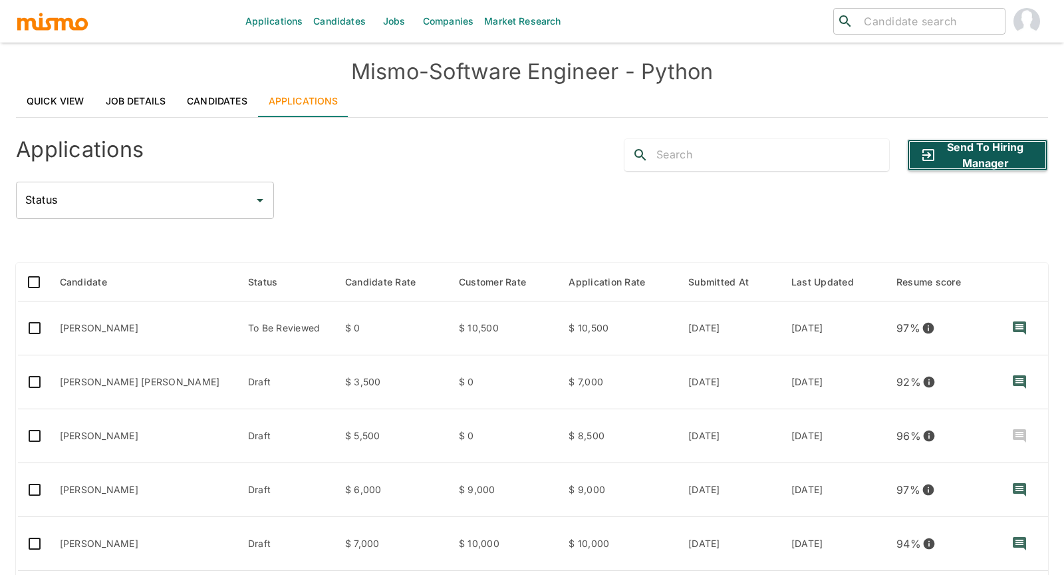
click at [1004, 146] on button "Send to Hiring Manager" at bounding box center [977, 155] width 141 height 32
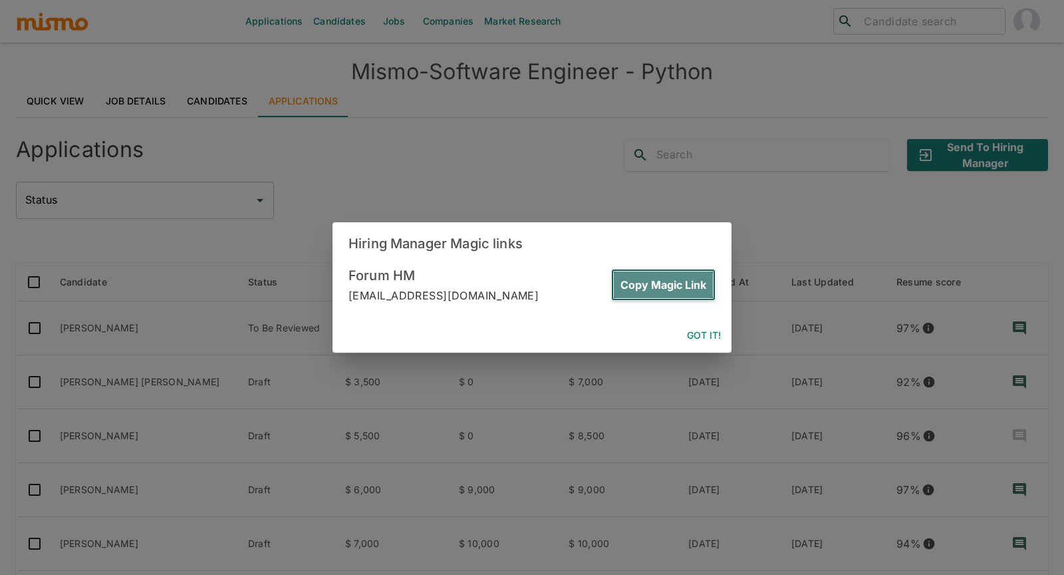
click at [653, 283] on button "Copy Magic Link" at bounding box center [663, 285] width 104 height 32
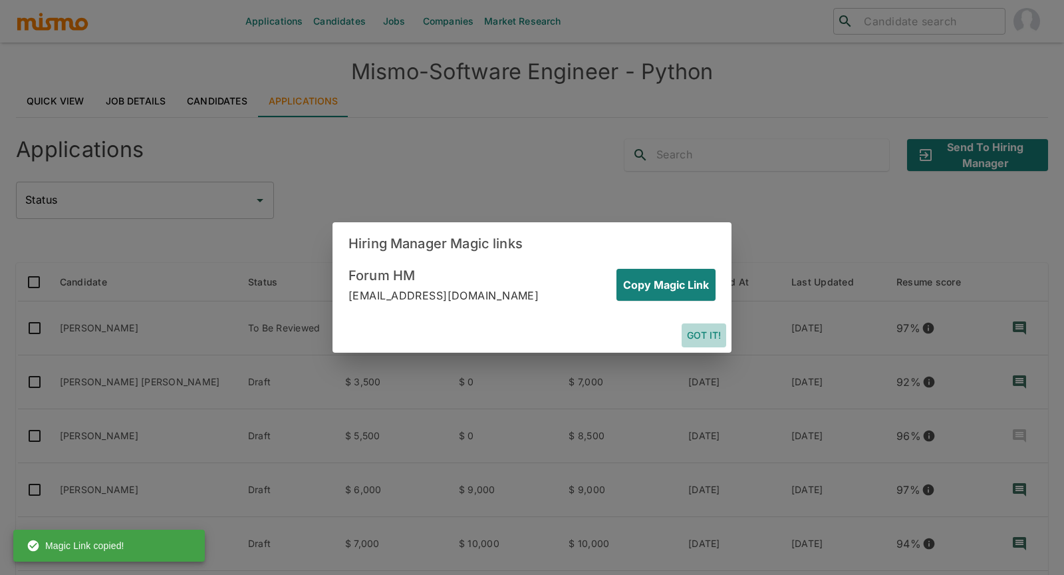
click at [707, 335] on button "Got it!" at bounding box center [704, 335] width 45 height 25
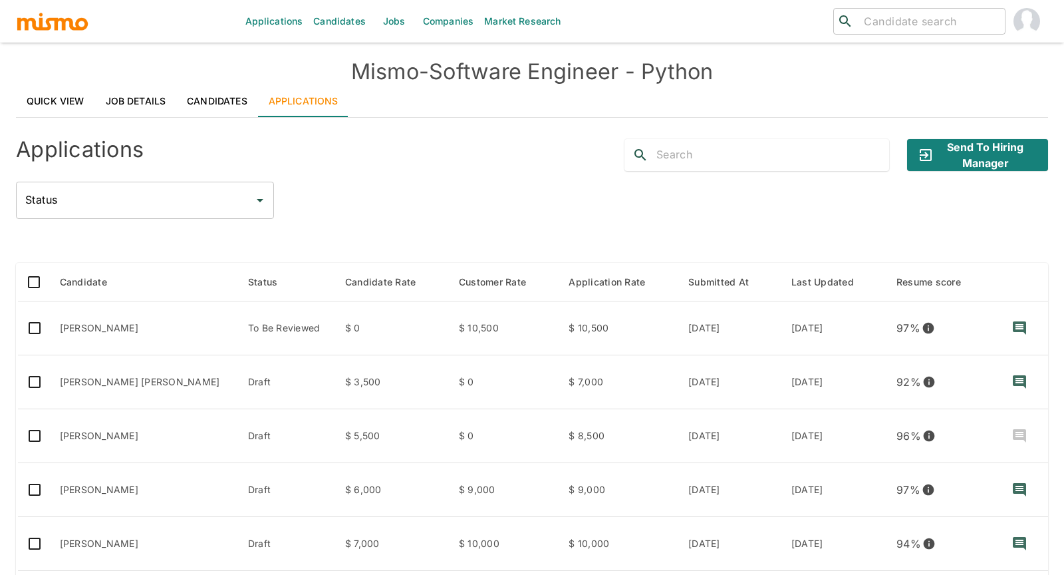
click at [121, 100] on link "Job Details" at bounding box center [136, 101] width 82 height 32
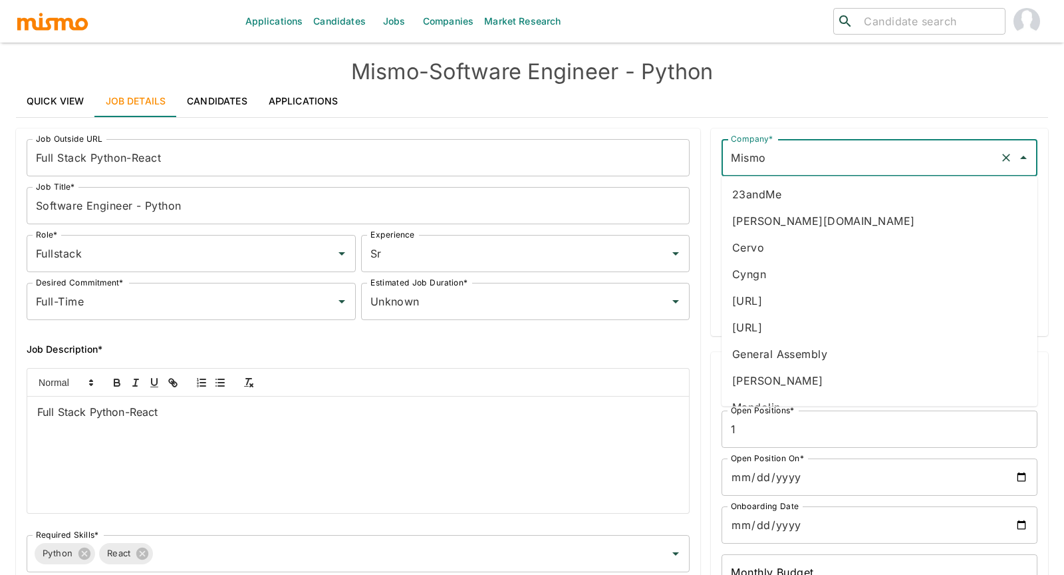
click at [917, 152] on input "Mismo" at bounding box center [861, 157] width 267 height 25
click at [1002, 157] on icon "Clear" at bounding box center [1006, 157] width 13 height 13
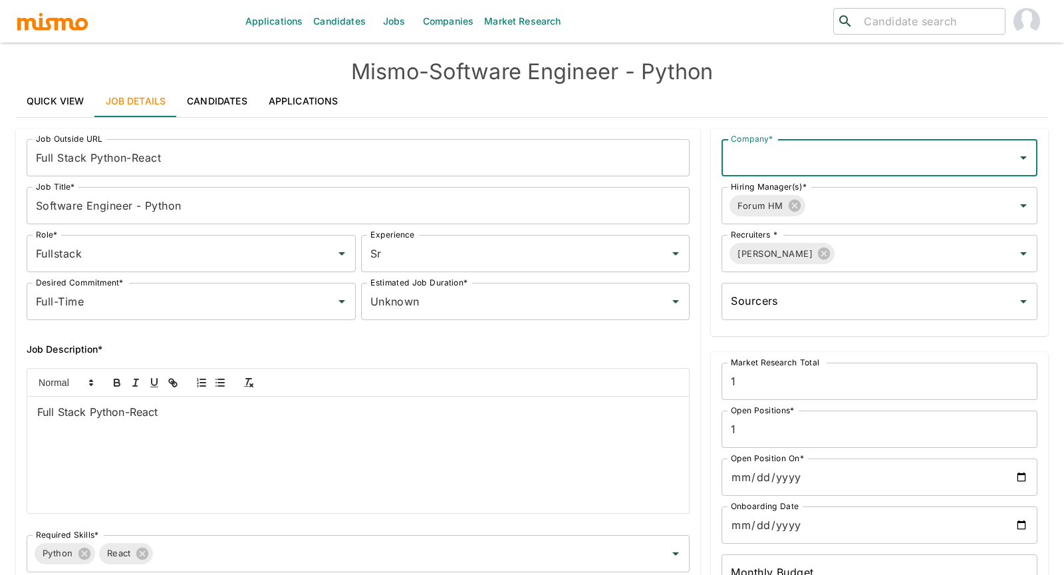
click at [952, 161] on input "Company*" at bounding box center [870, 157] width 284 height 25
click at [843, 222] on li "Mismo." at bounding box center [880, 221] width 316 height 27
click at [1008, 202] on icon "Clear" at bounding box center [1006, 206] width 8 height 8
type input "Mismo."
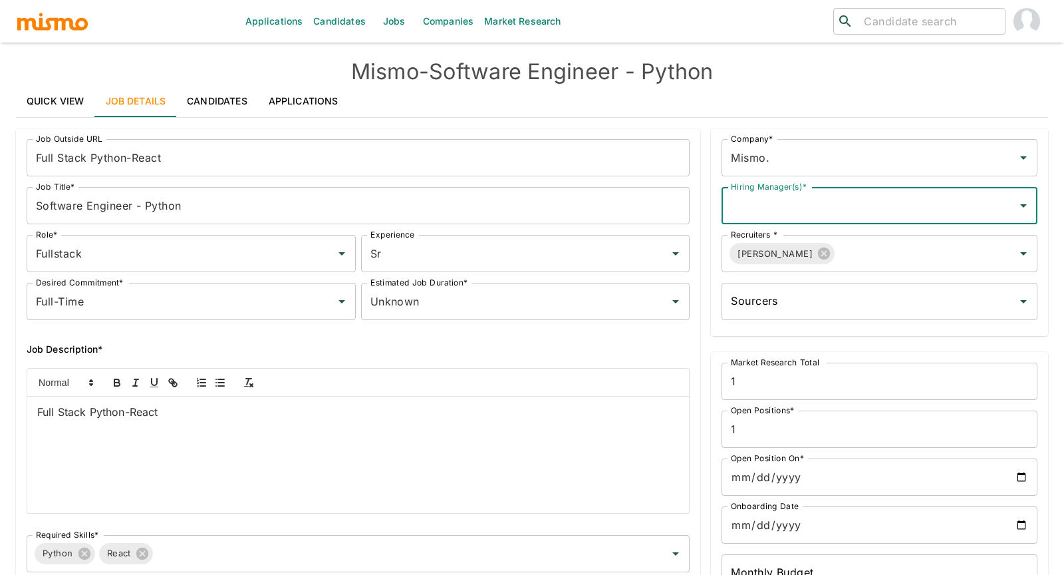
click at [861, 208] on input "Hiring Manager(s)*" at bounding box center [870, 205] width 284 height 25
click at [791, 248] on li "Jinal Jhaveri" at bounding box center [880, 242] width 316 height 27
click at [1, 352] on div "Job Outside URL Full Stack Python-React Job Outside URL Job Title* Software Eng…" at bounding box center [524, 444] width 1048 height 664
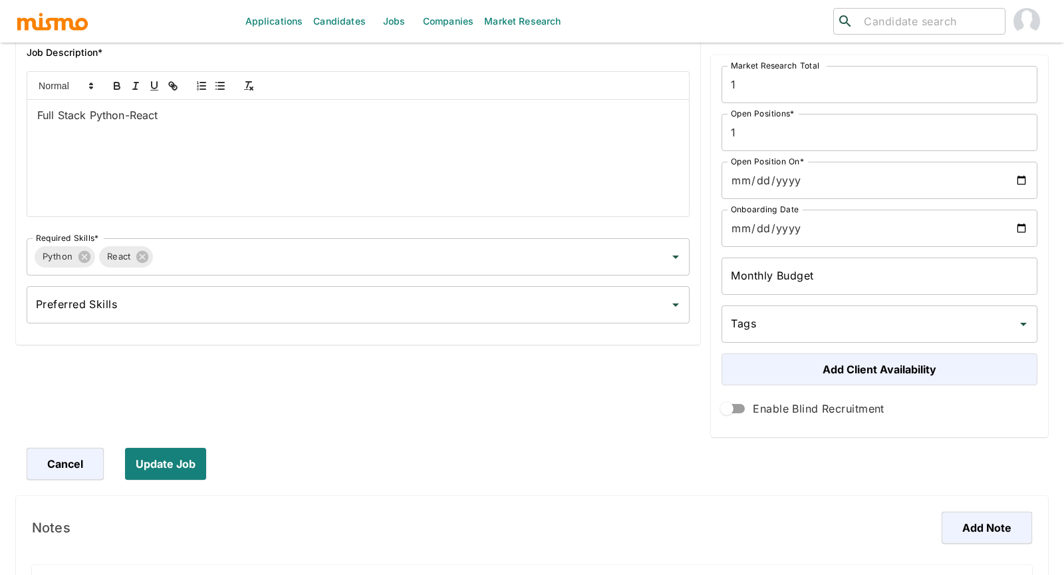
scroll to position [325, 0]
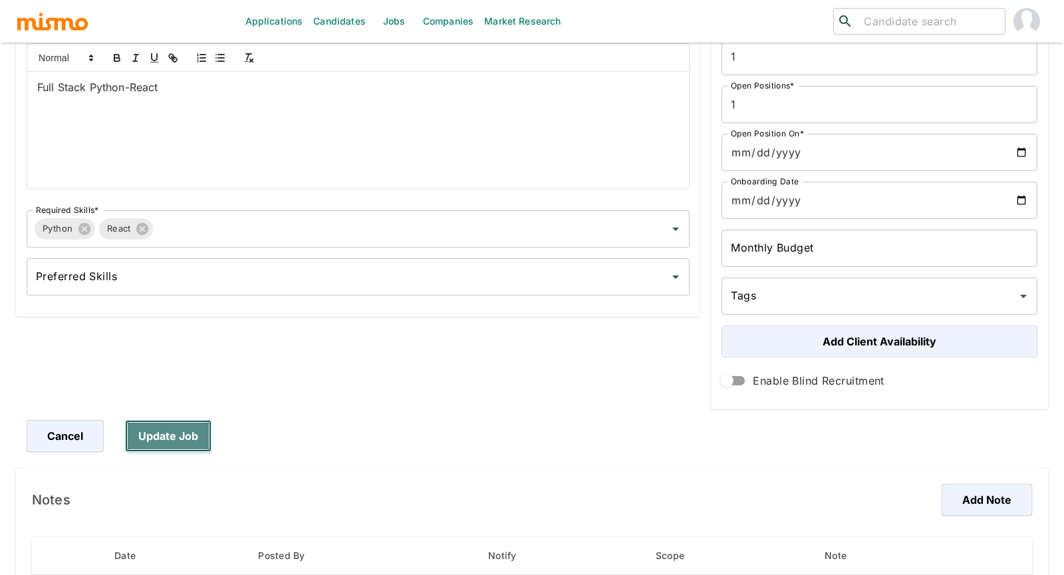
click at [182, 430] on button "Update Job" at bounding box center [168, 436] width 86 height 32
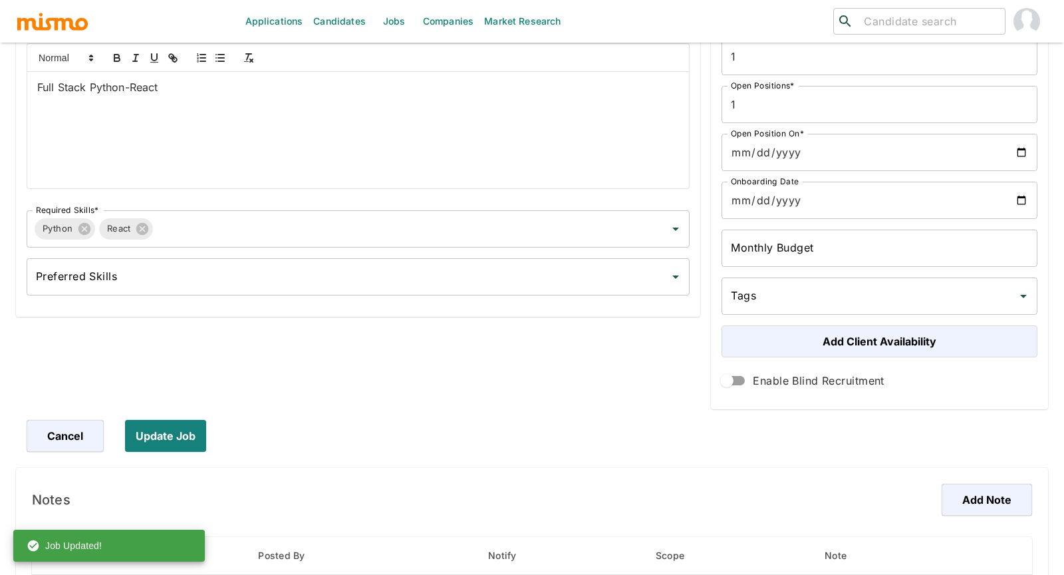
click at [2, 280] on div "Job Outside URL Full Stack Python-React Job Outside URL Job Title* Software Eng…" at bounding box center [524, 120] width 1048 height 664
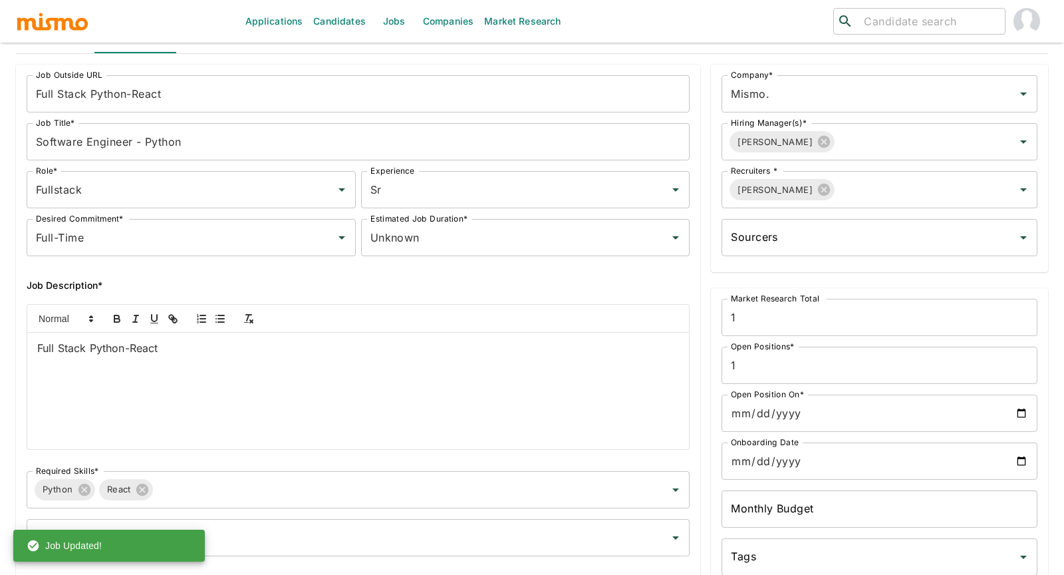
scroll to position [0, 0]
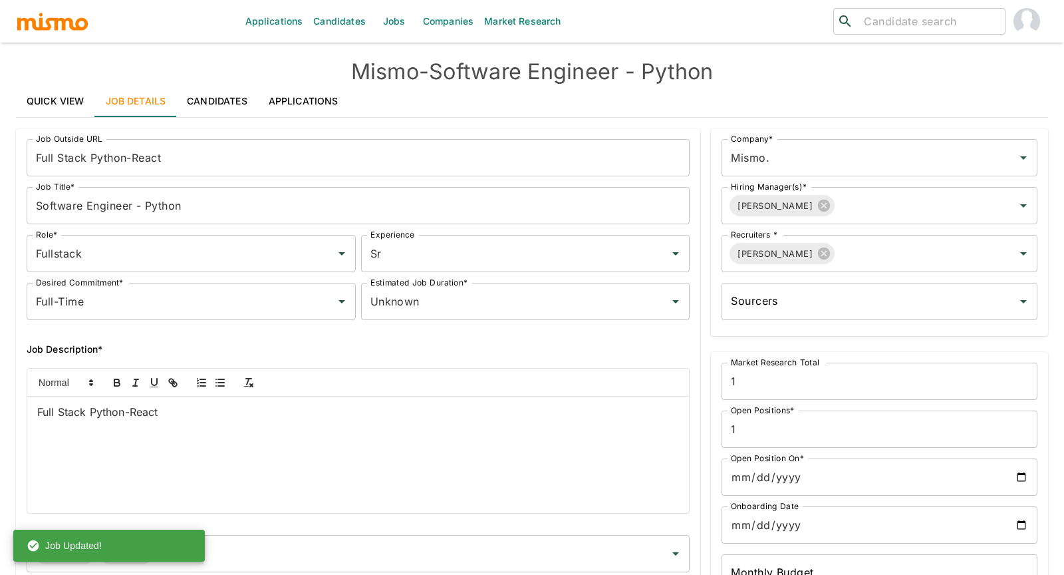
click at [317, 98] on link "Applications" at bounding box center [303, 101] width 91 height 32
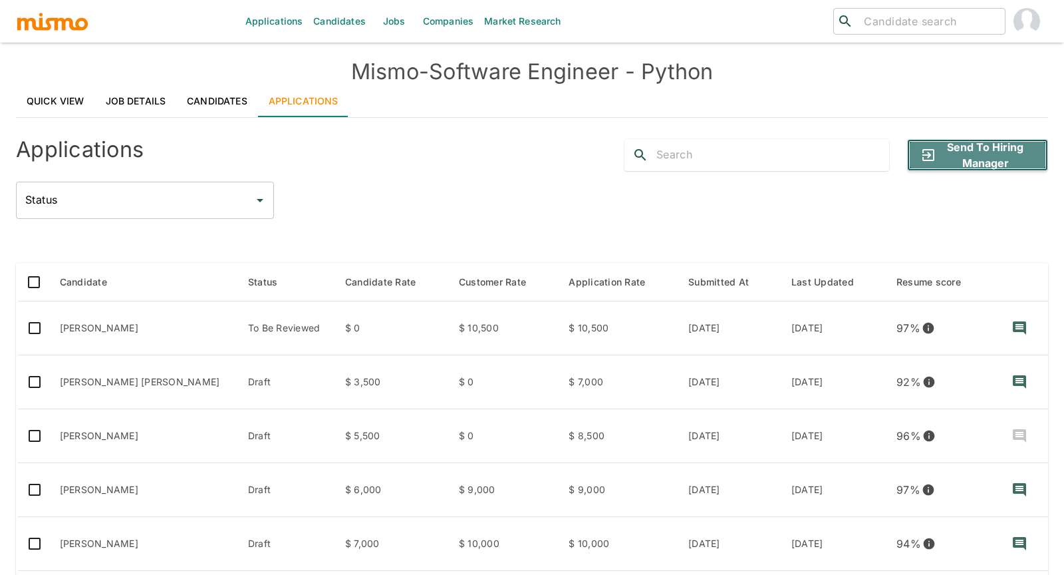
click at [989, 152] on button "Send to Hiring Manager" at bounding box center [977, 155] width 141 height 32
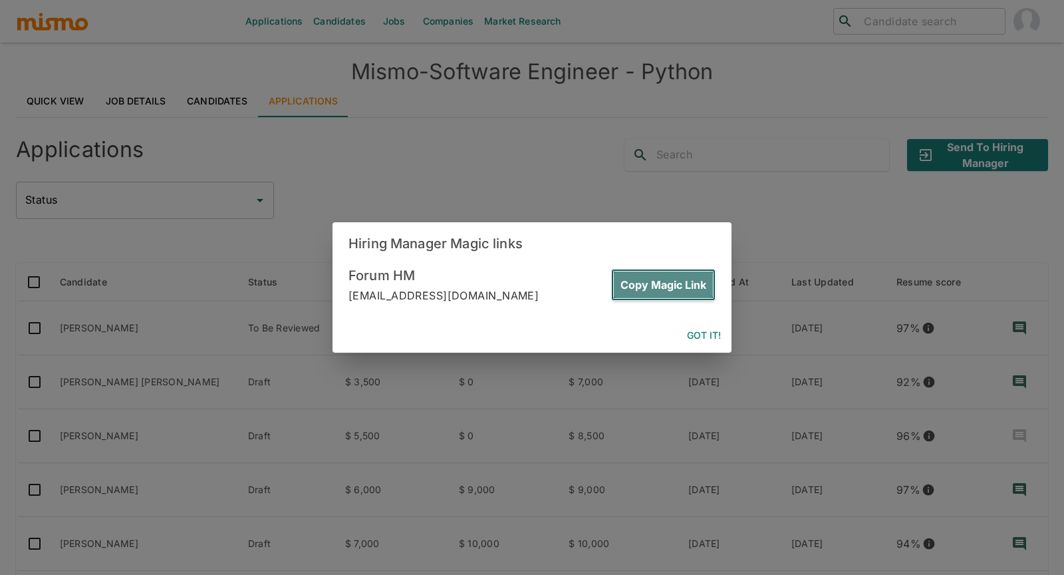
click at [660, 289] on button "Copy Magic Link" at bounding box center [663, 285] width 104 height 32
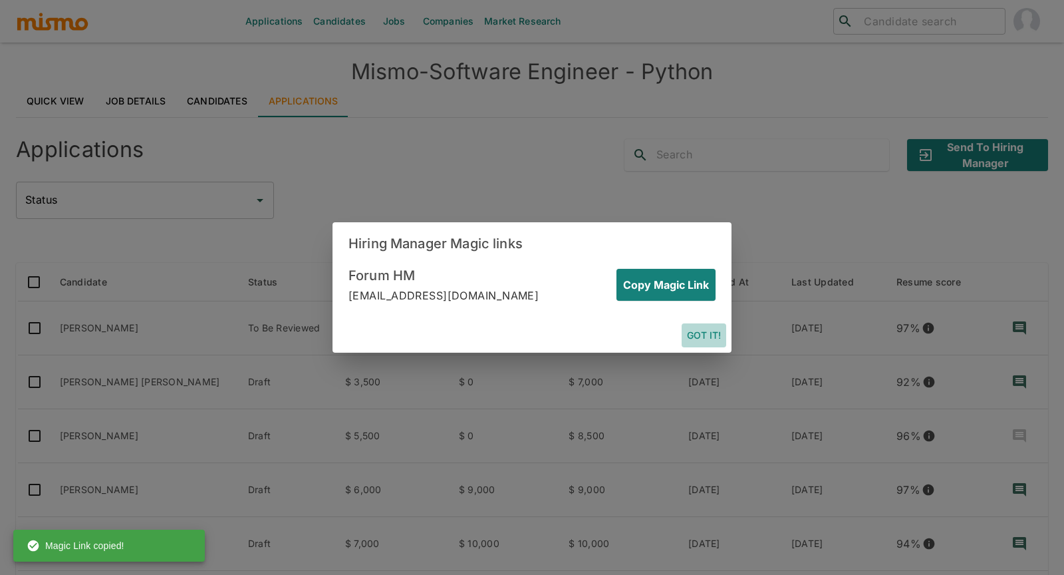
click at [712, 333] on button "Got it!" at bounding box center [704, 335] width 45 height 25
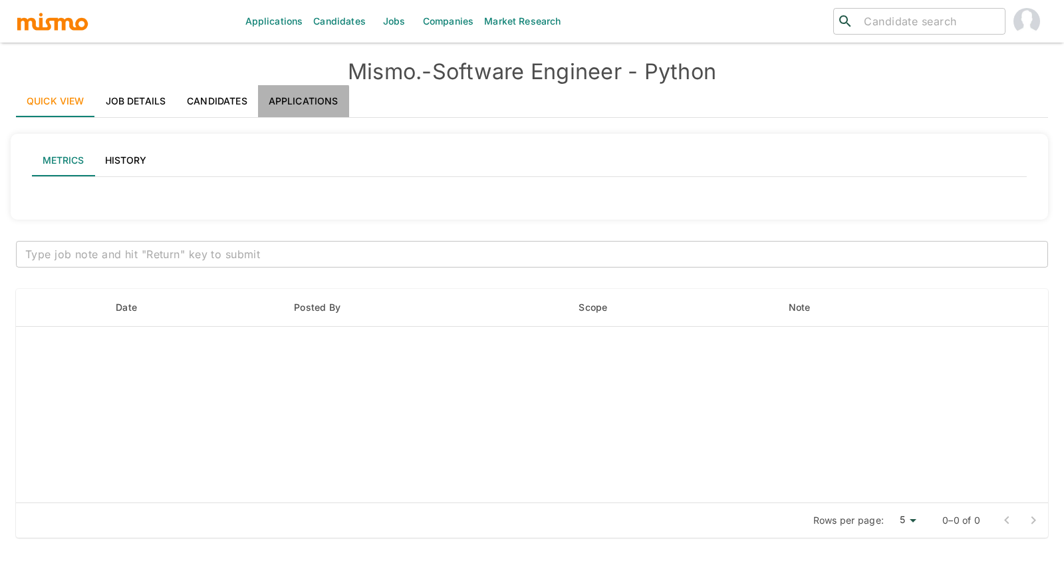
click at [286, 105] on link "Applications" at bounding box center [303, 101] width 91 height 32
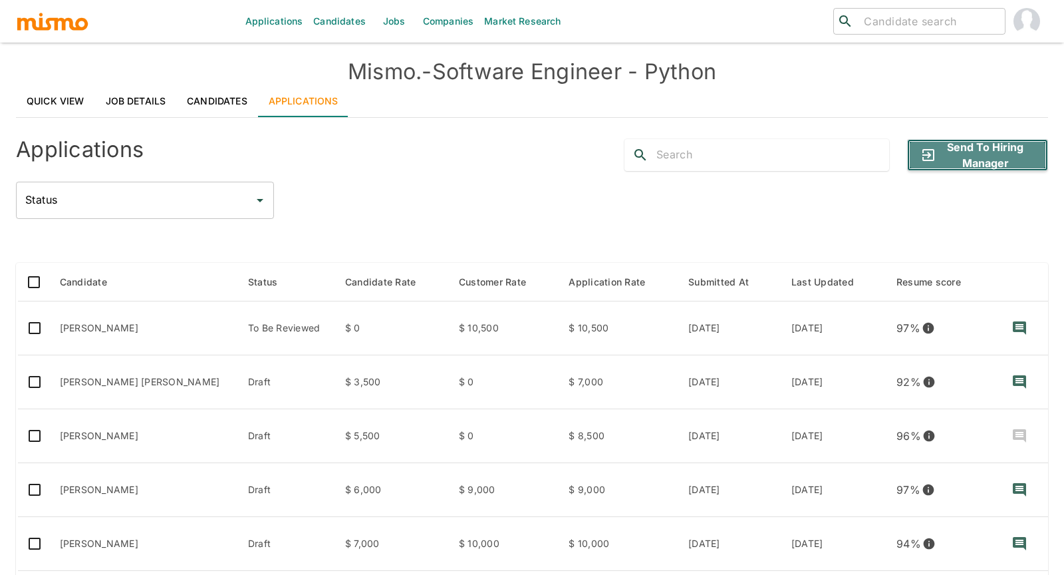
click at [1014, 146] on button "Send to Hiring Manager" at bounding box center [977, 155] width 141 height 32
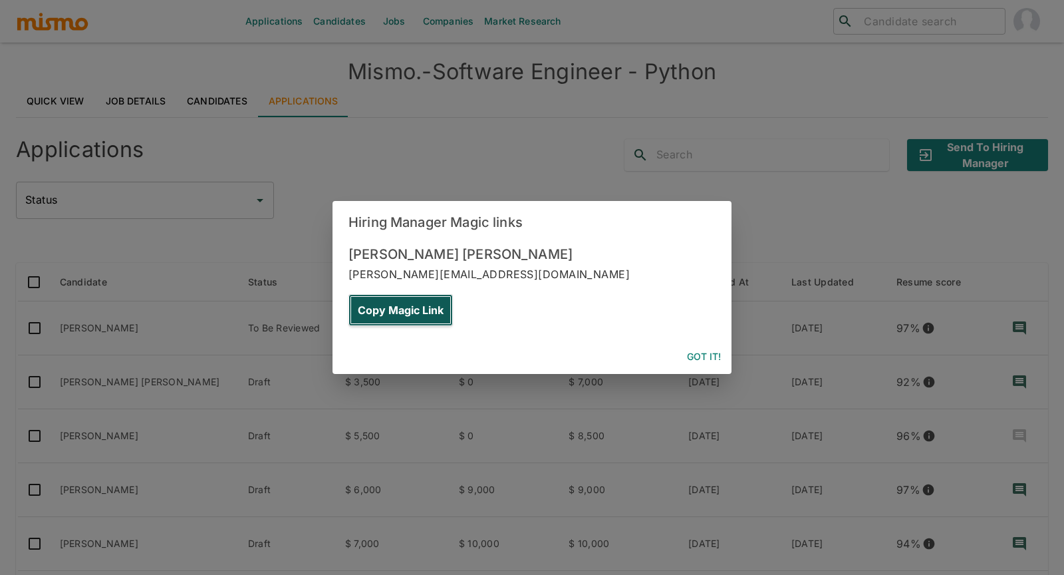
click at [453, 294] on button "Copy Magic Link" at bounding box center [401, 310] width 104 height 32
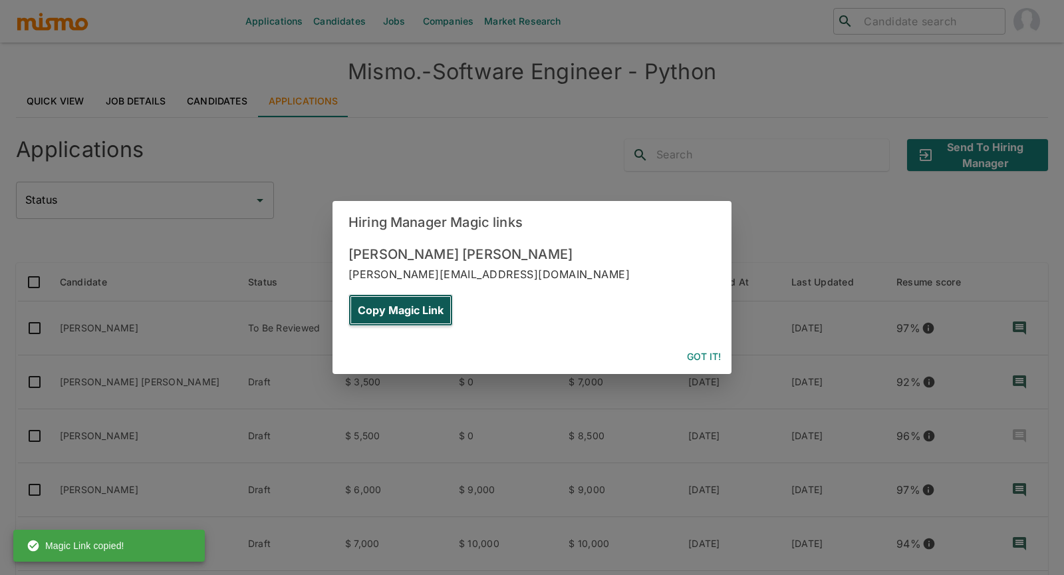
click at [453, 294] on button "Copy Magic Link" at bounding box center [401, 310] width 104 height 32
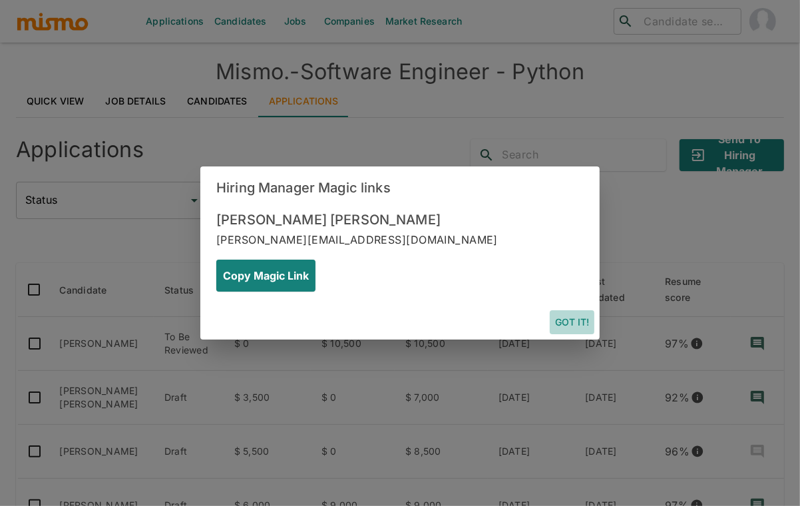
click at [578, 310] on button "Got it!" at bounding box center [571, 322] width 45 height 25
